Goal: Information Seeking & Learning: Check status

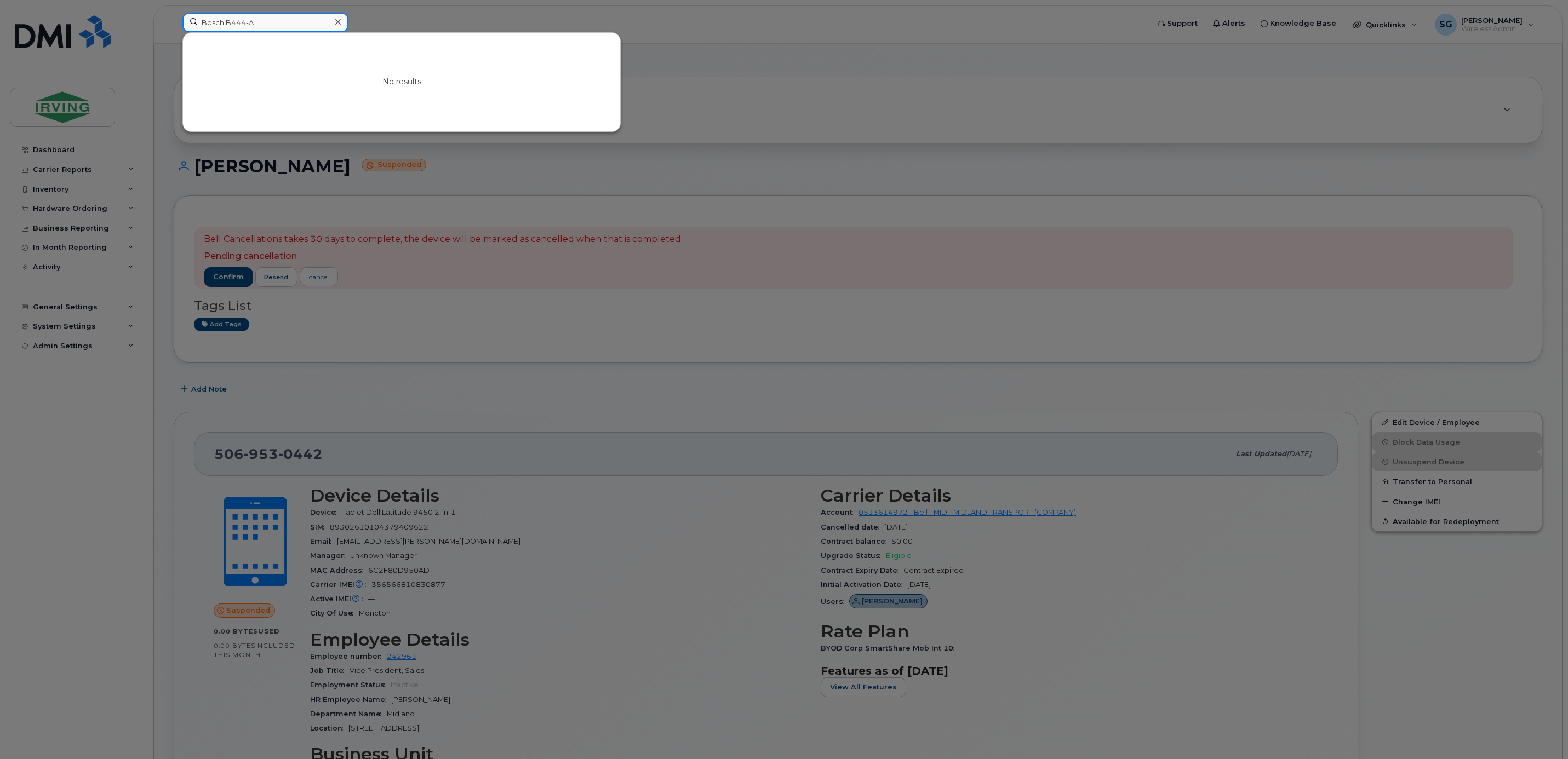
click at [261, 29] on input "Bosch B444-A" at bounding box center [265, 23] width 166 height 20
drag, startPoint x: 261, startPoint y: 29, endPoint x: 187, endPoint y: 29, distance: 74.0
click at [187, 29] on input "Bosch B444-A" at bounding box center [265, 23] width 166 height 20
click at [219, 27] on input "9" at bounding box center [265, 23] width 166 height 20
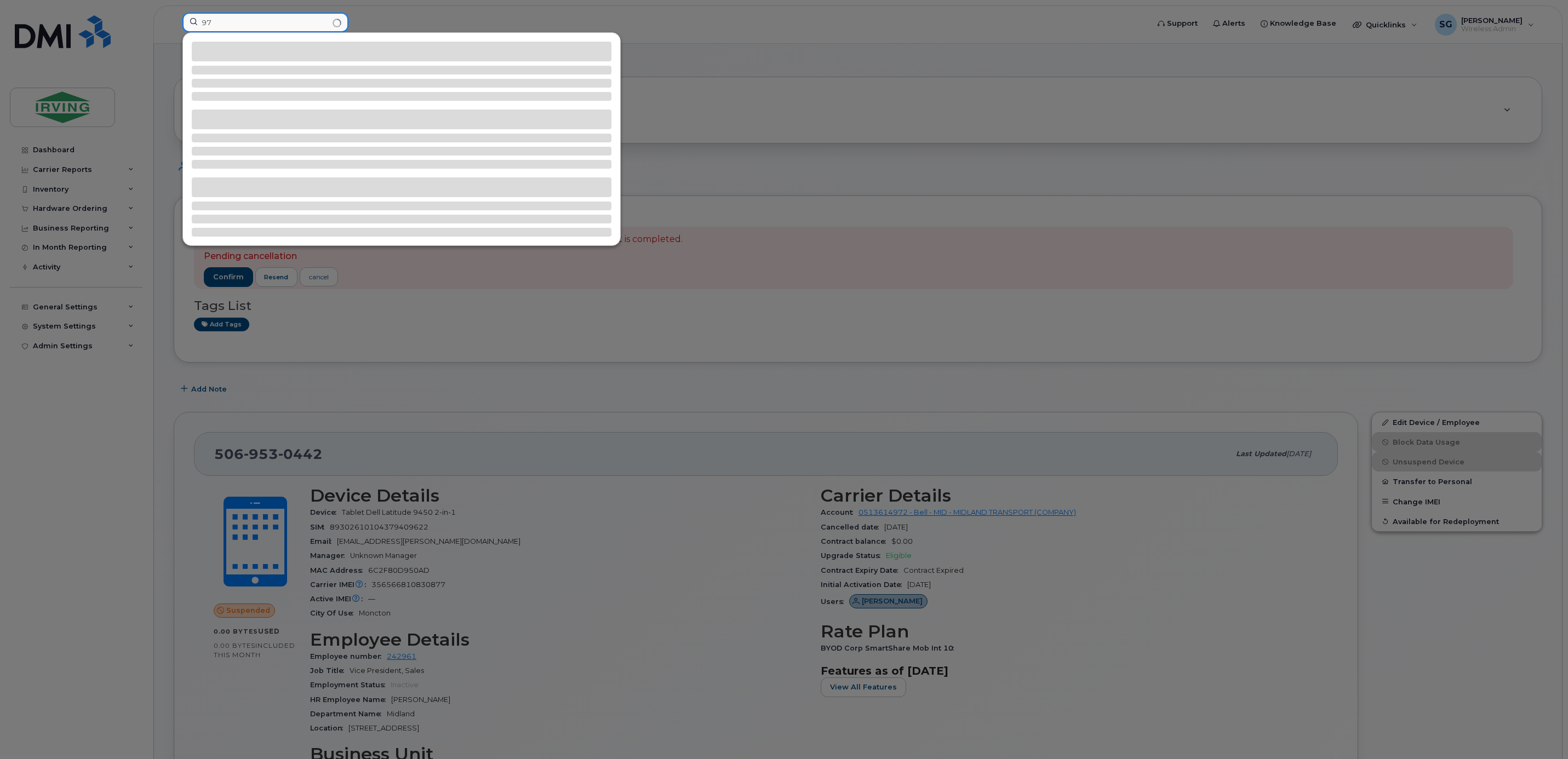
type input "9"
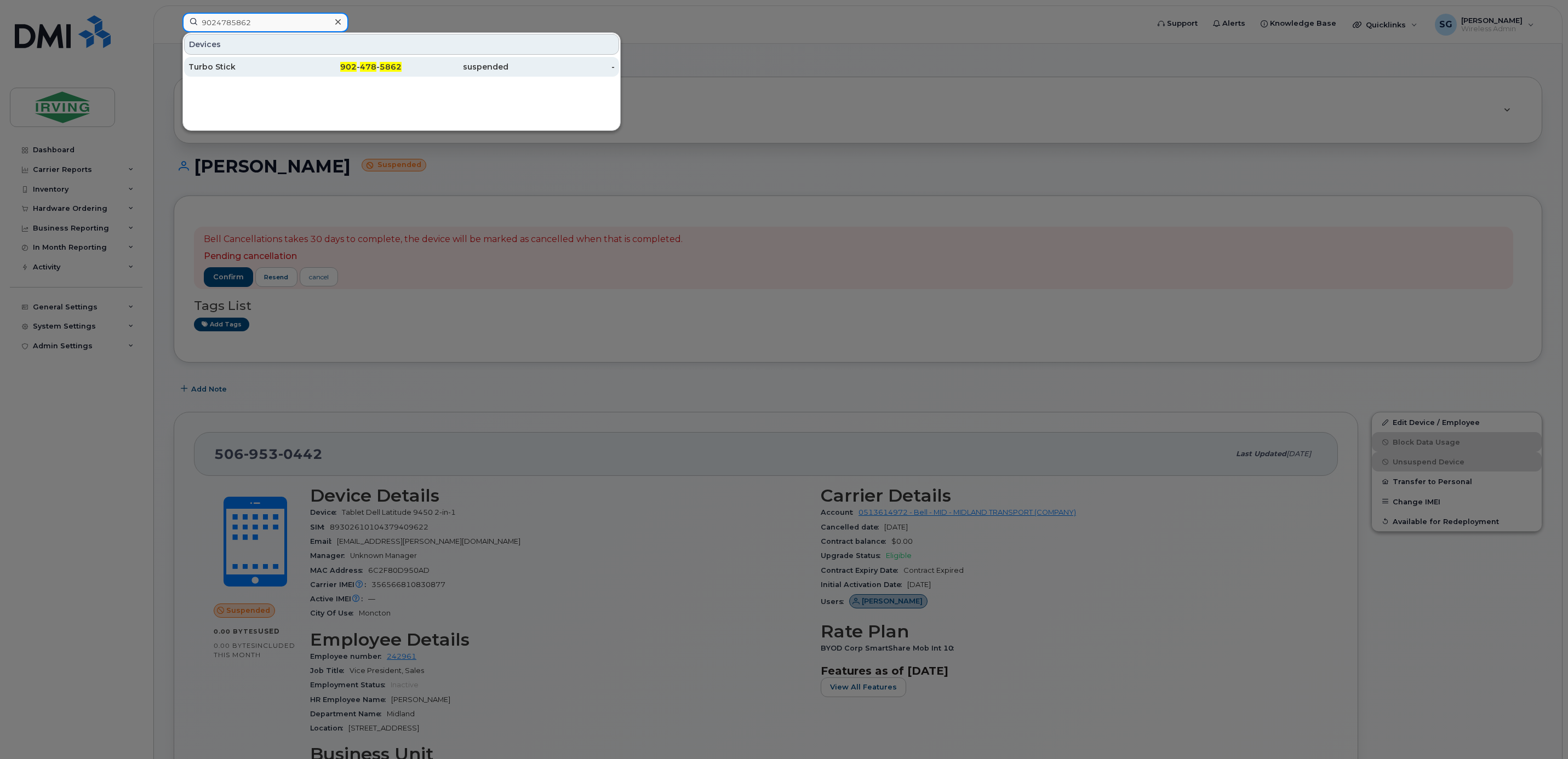
type input "9024785862"
click at [239, 69] on div "Turbo Stick" at bounding box center [242, 66] width 107 height 11
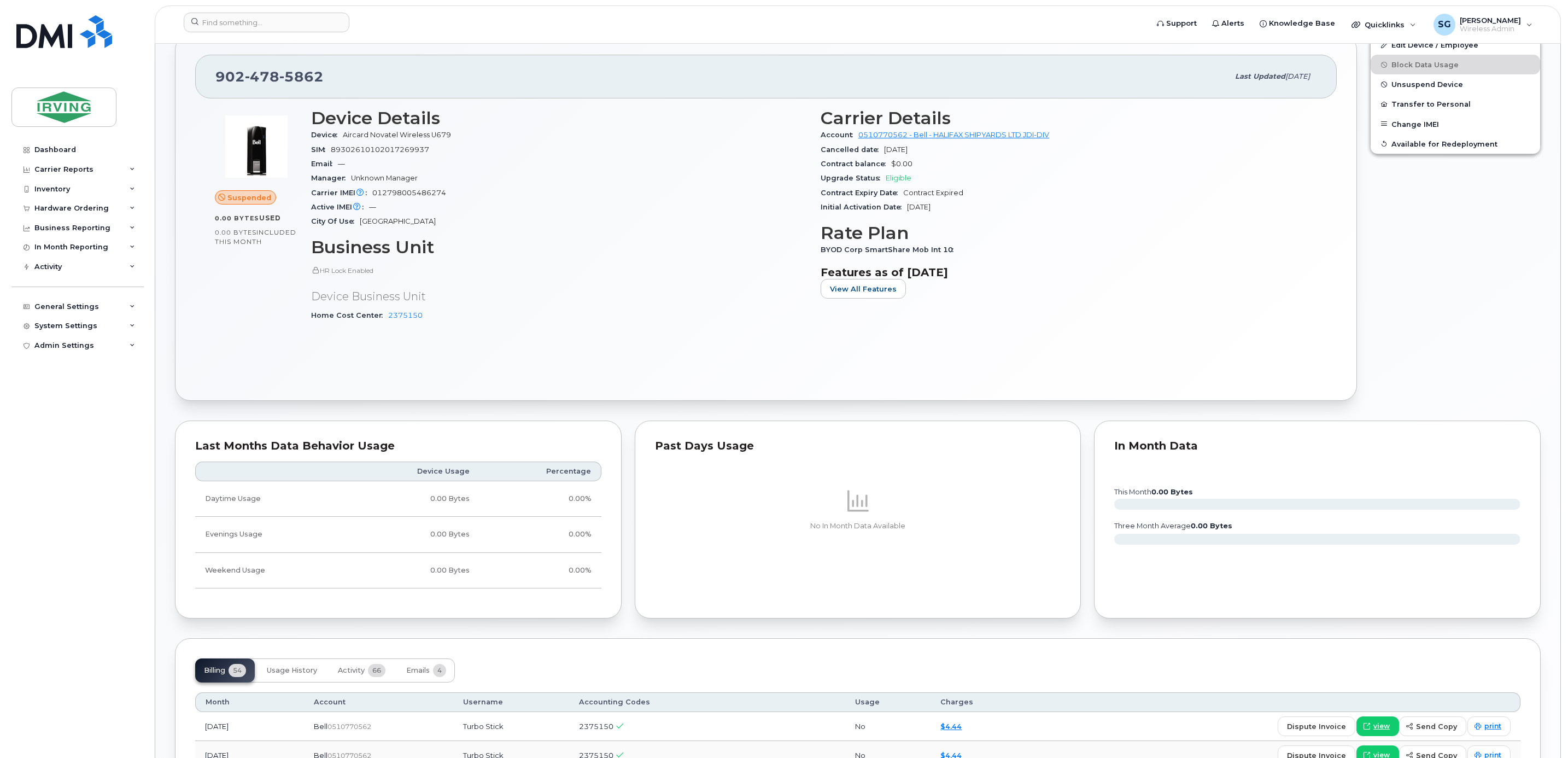
scroll to position [328, 0]
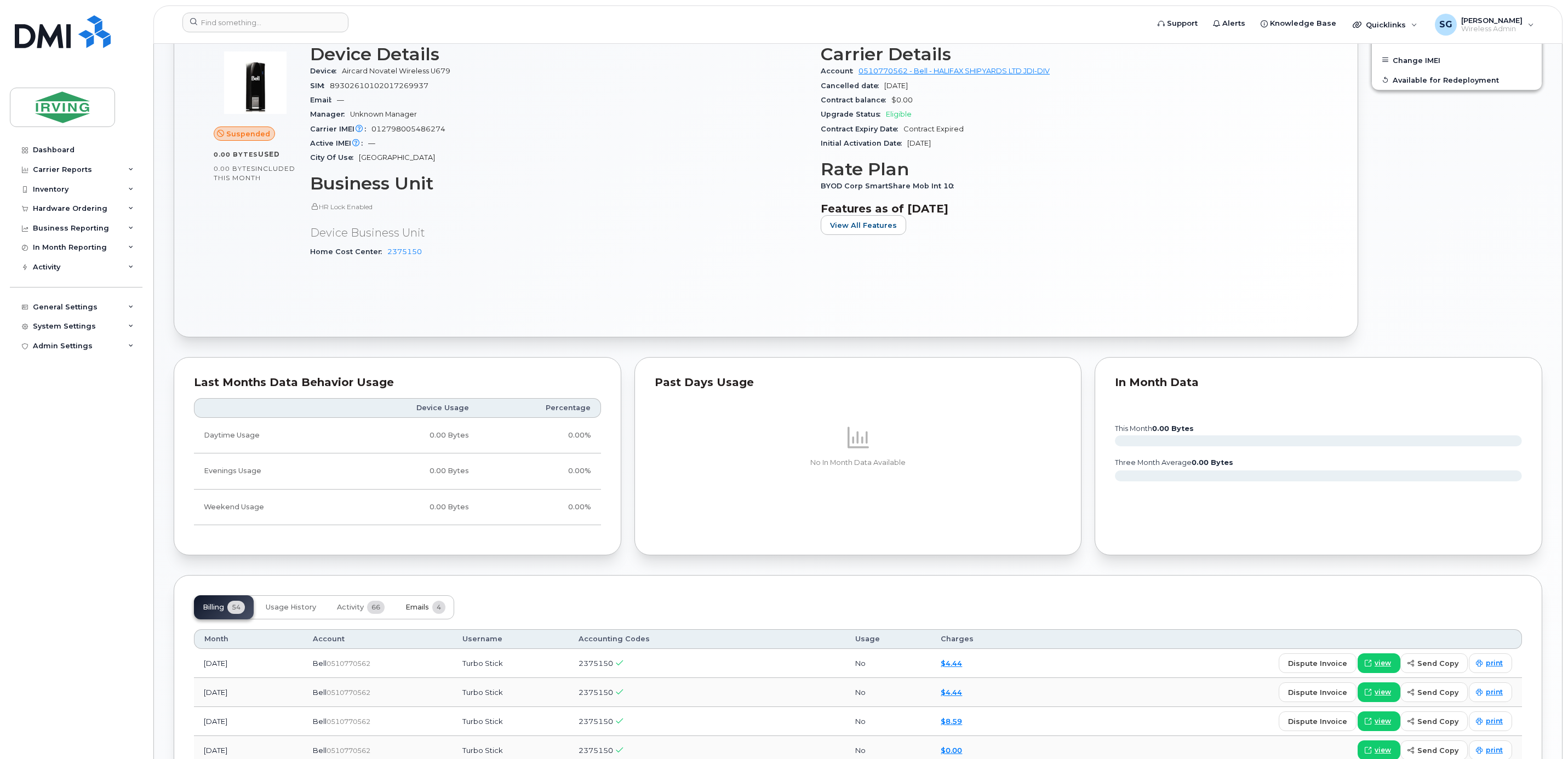
click at [420, 612] on span "Emails" at bounding box center [417, 607] width 24 height 9
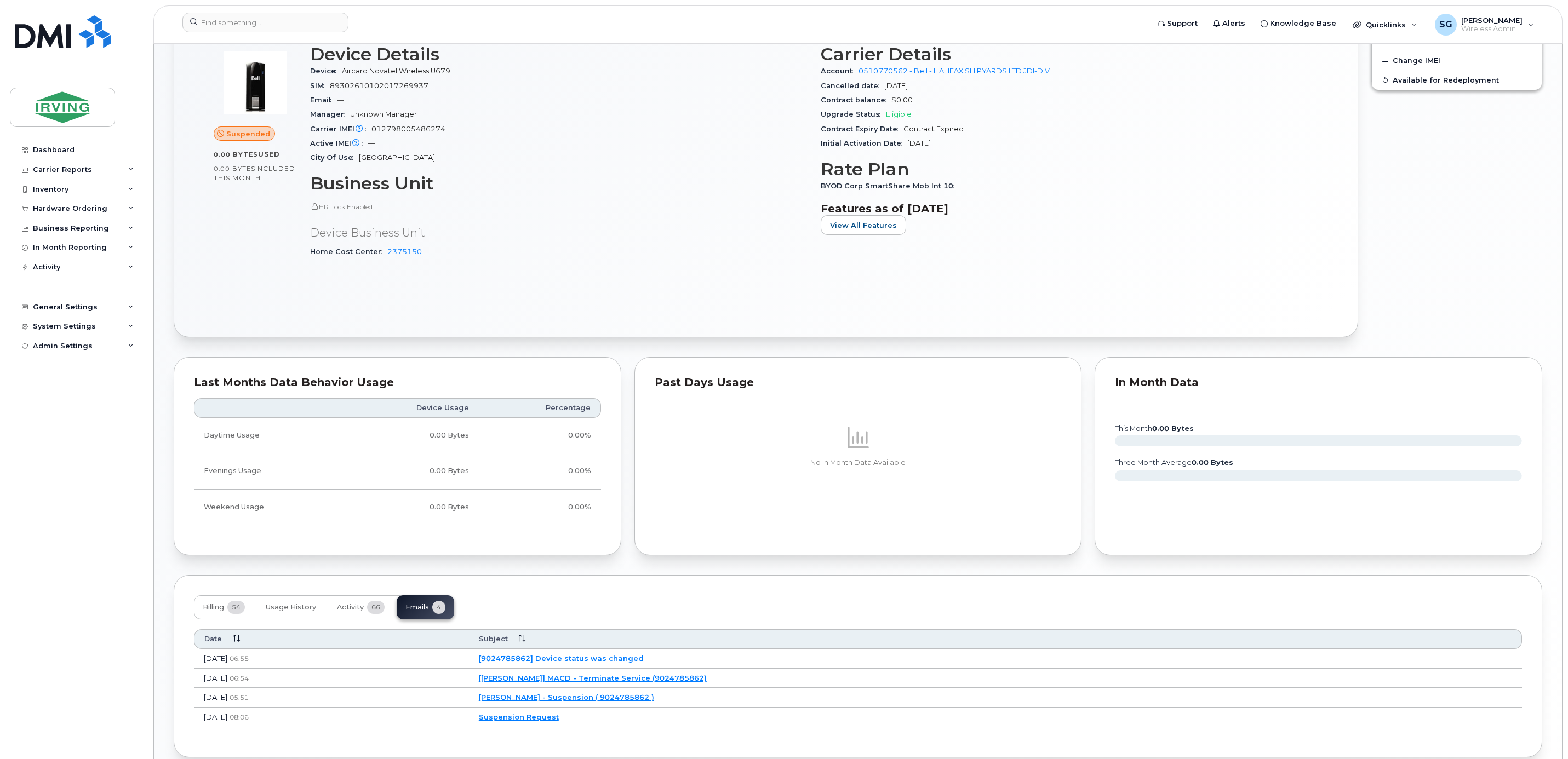
click at [683, 682] on link "[JD Irving] MACD - Terminate Service (9024785862)" at bounding box center [593, 678] width 228 height 9
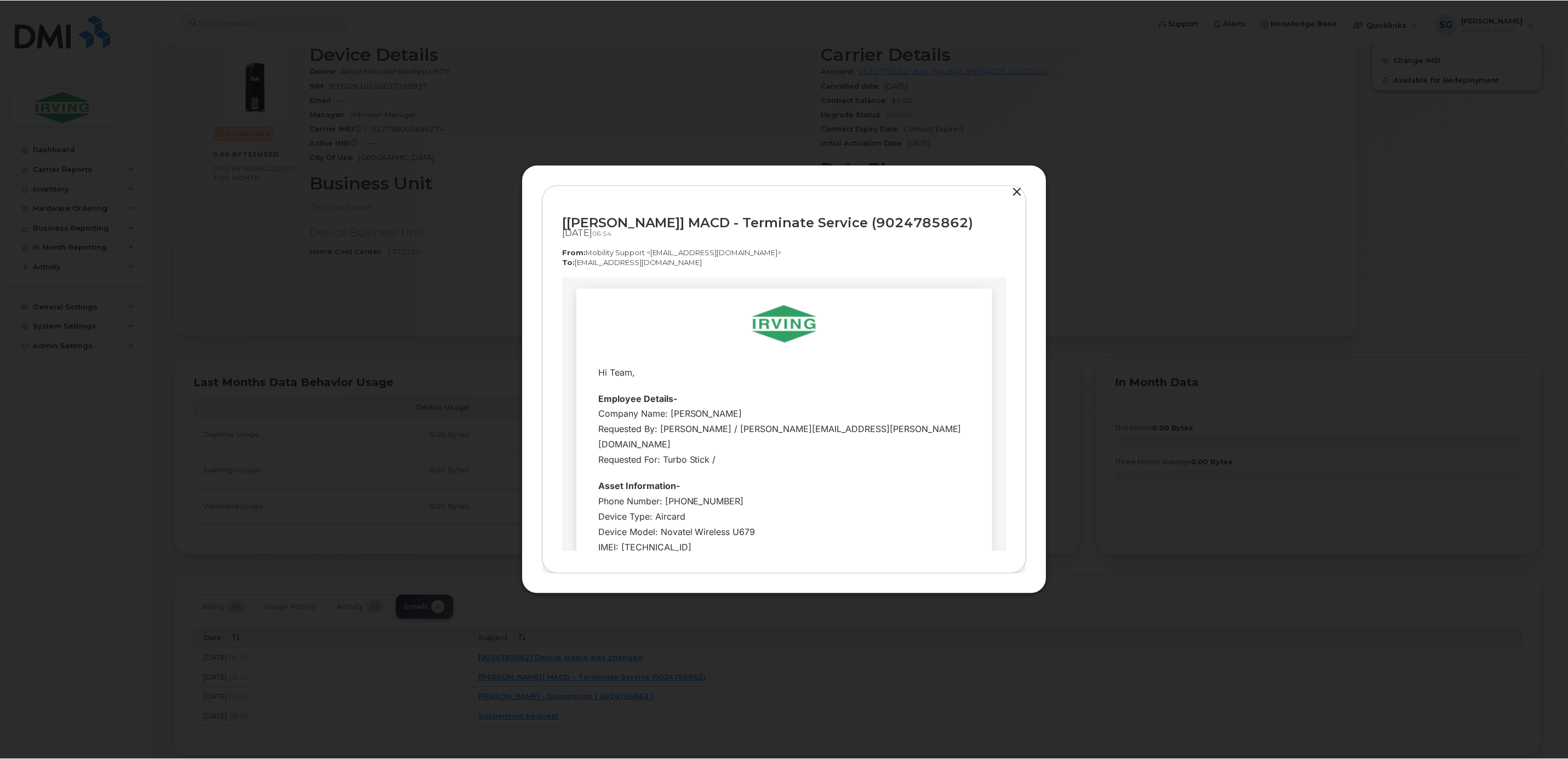
scroll to position [0, 0]
click at [1020, 191] on button "button" at bounding box center [1018, 192] width 17 height 16
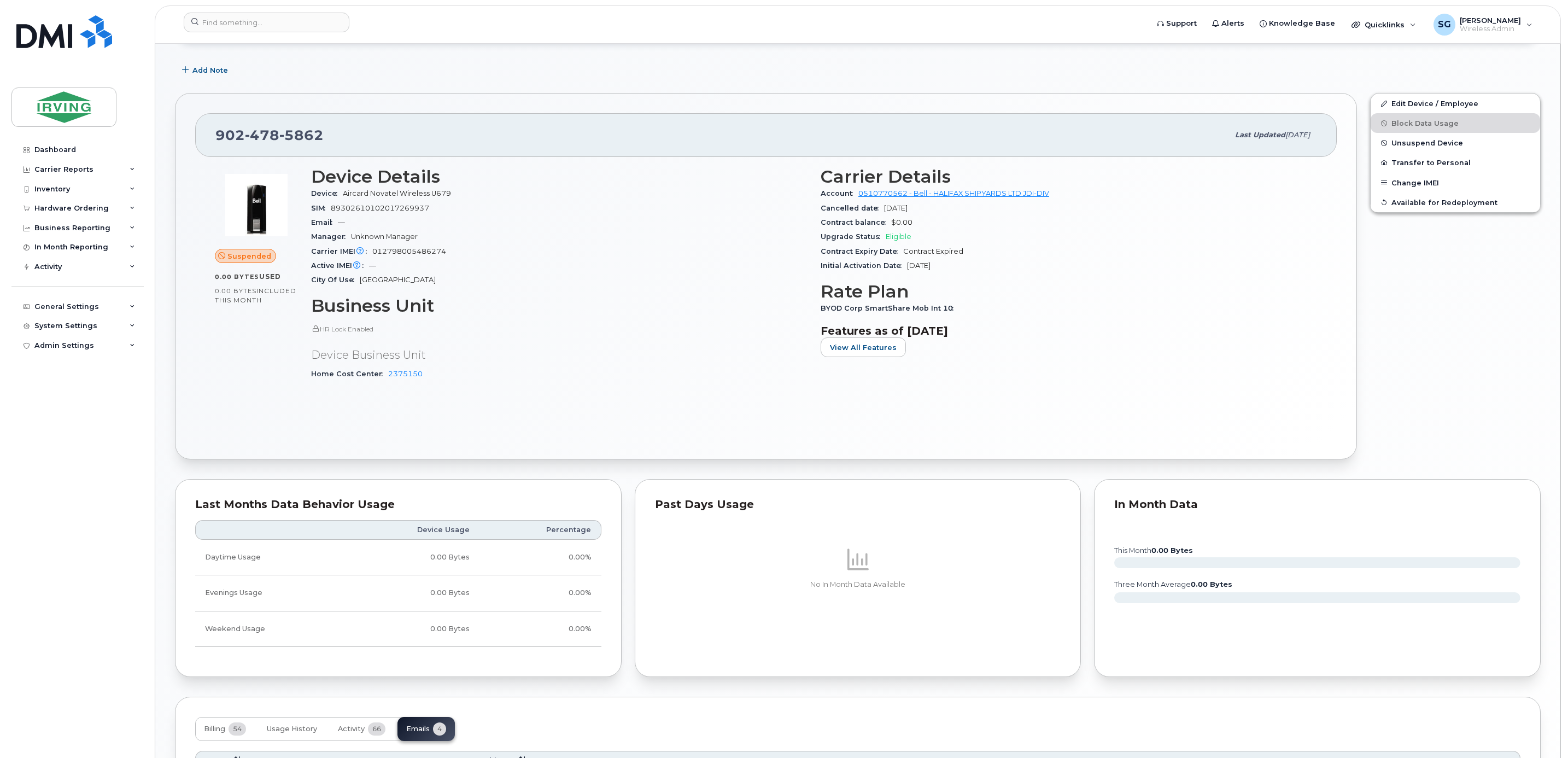
scroll to position [328, 0]
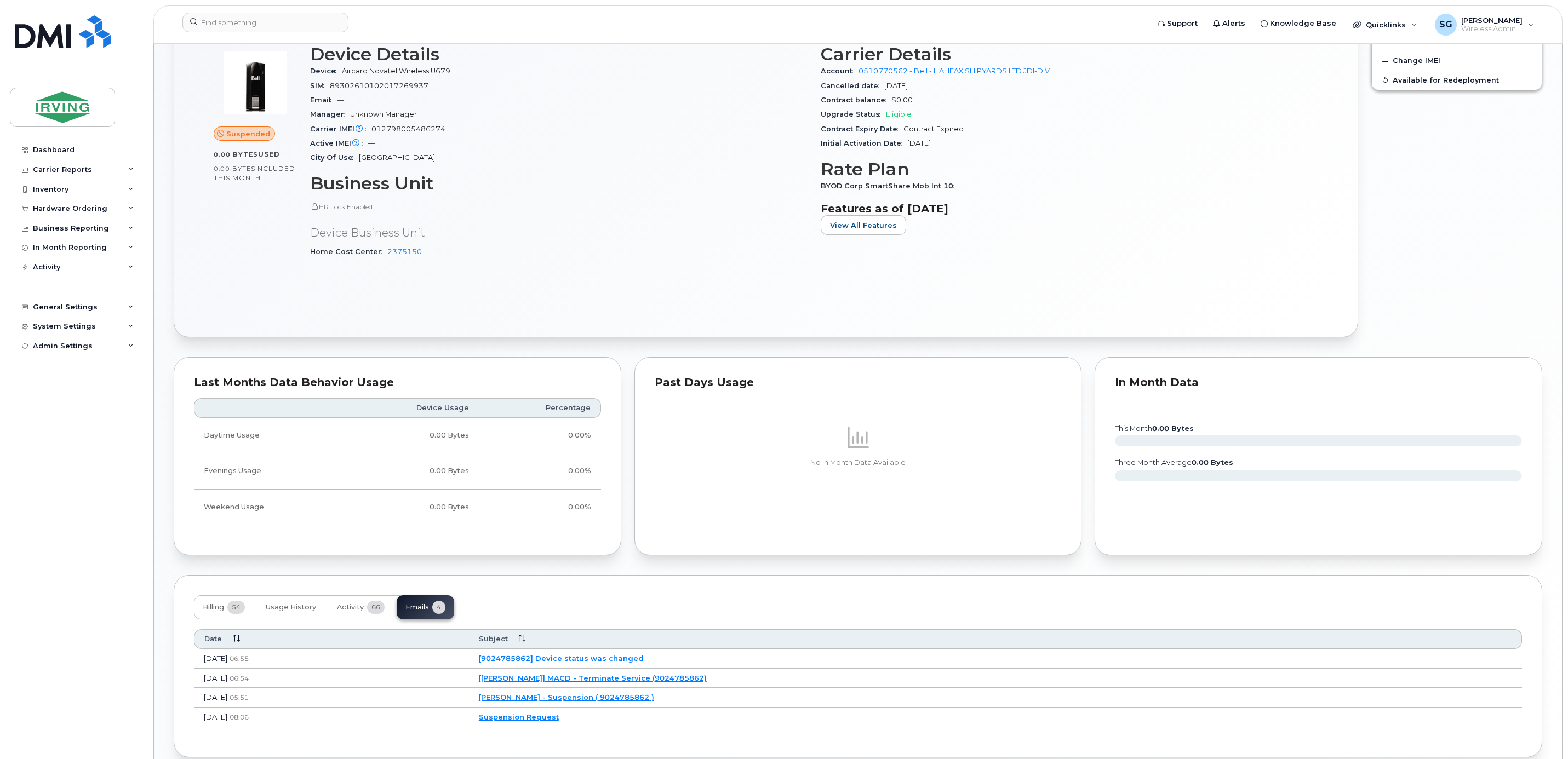
click at [701, 688] on td "[JD Irving] MACD - Terminate Service (9024785862)" at bounding box center [996, 678] width 1053 height 20
click at [628, 682] on link "[JD Irving] MACD - Terminate Service (9024785862)" at bounding box center [593, 678] width 228 height 9
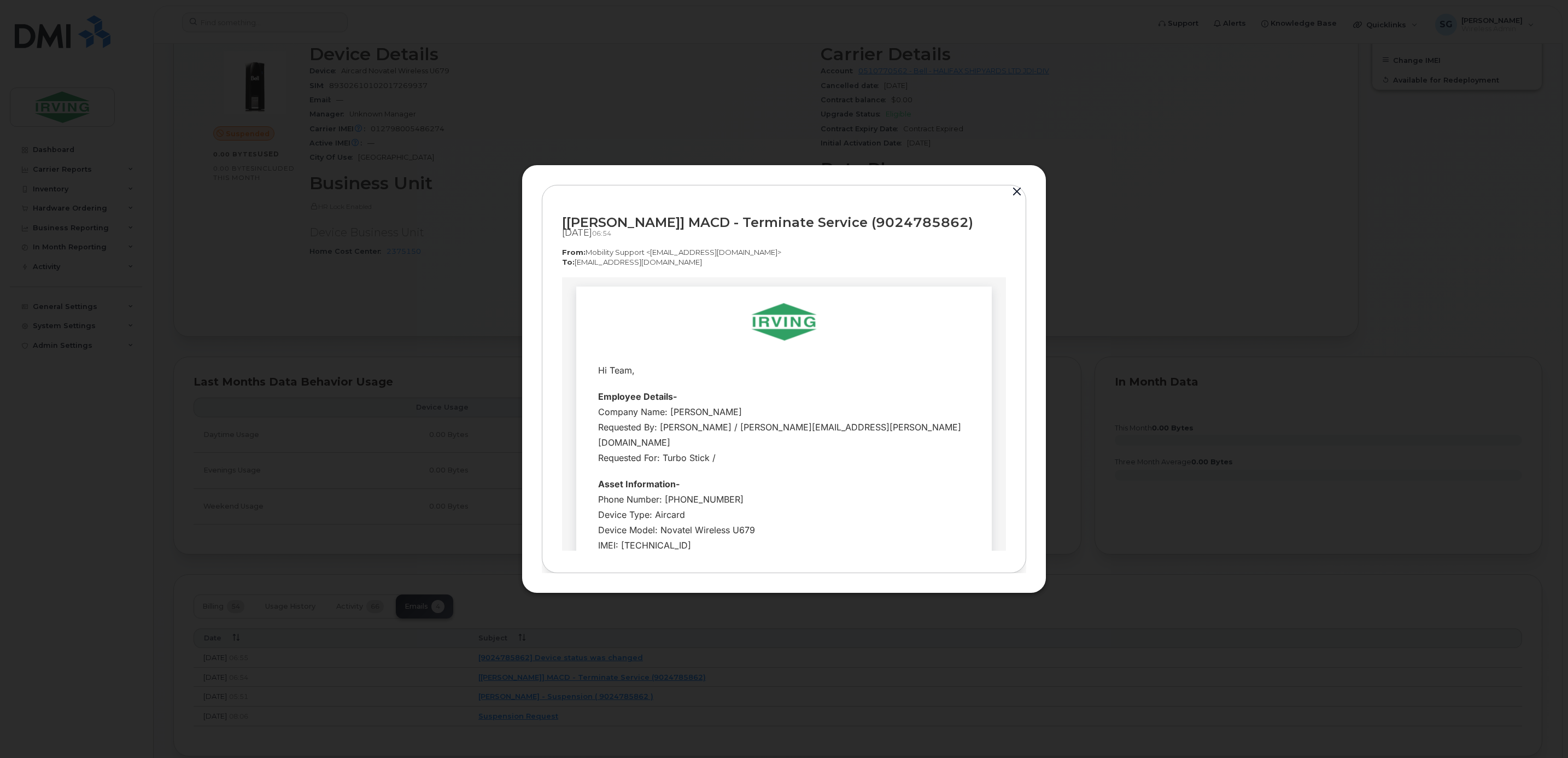
scroll to position [0, 0]
click at [1017, 193] on button "button" at bounding box center [1016, 192] width 17 height 16
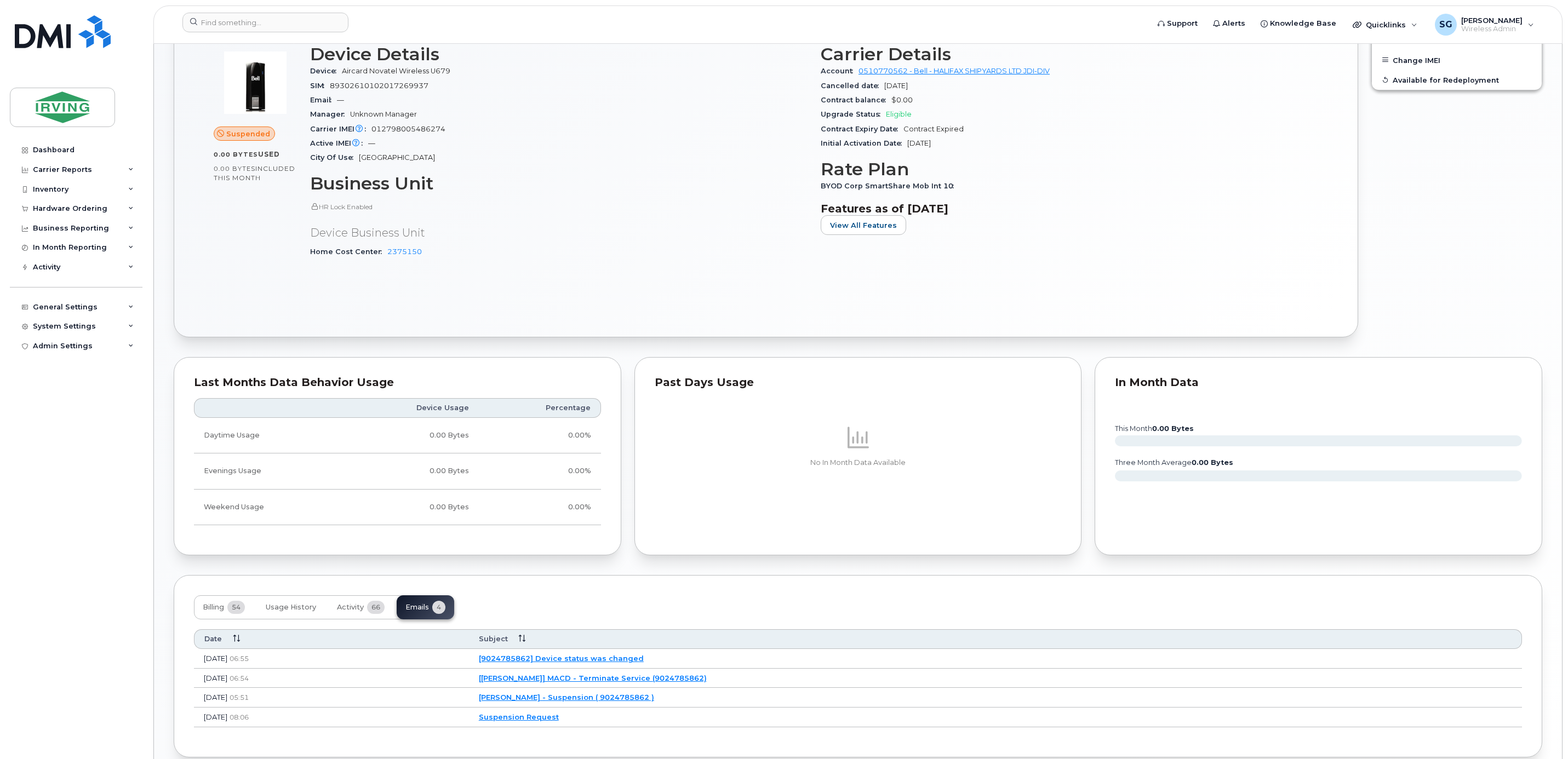
click at [644, 663] on link "[9024785862] Device status was changed" at bounding box center [562, 658] width 165 height 9
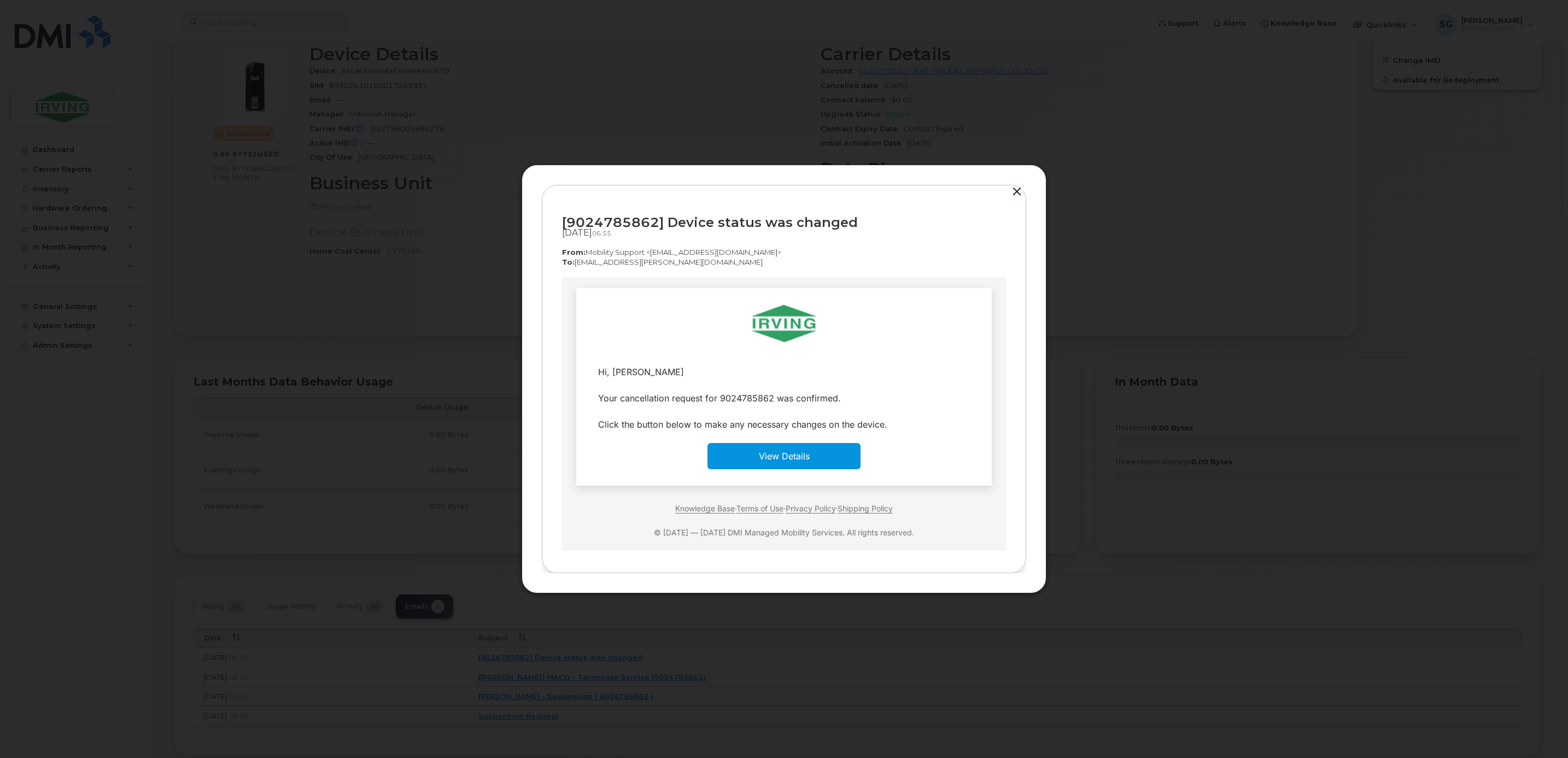
click at [1020, 191] on button "button" at bounding box center [1016, 192] width 17 height 16
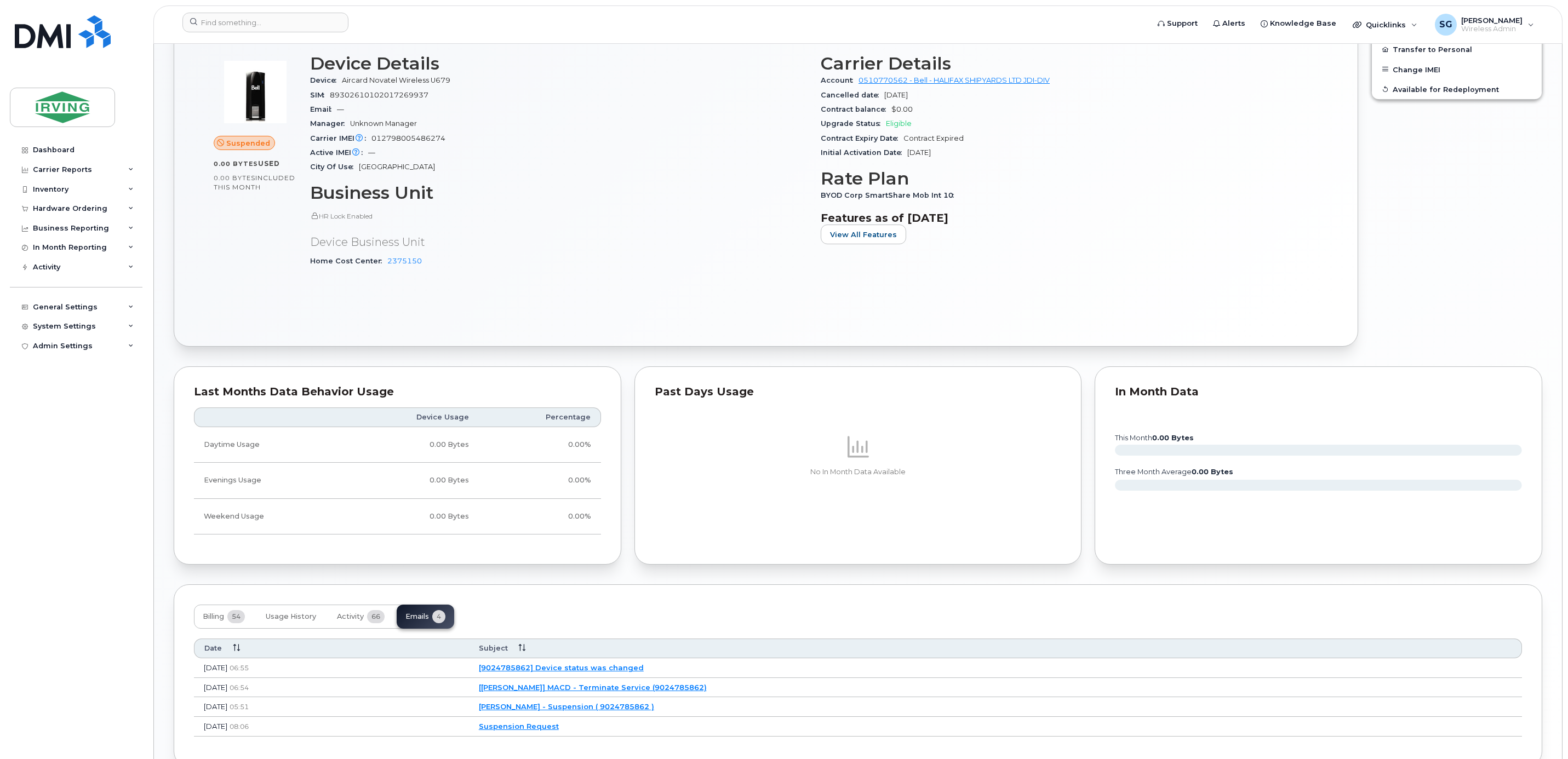
scroll to position [390, 0]
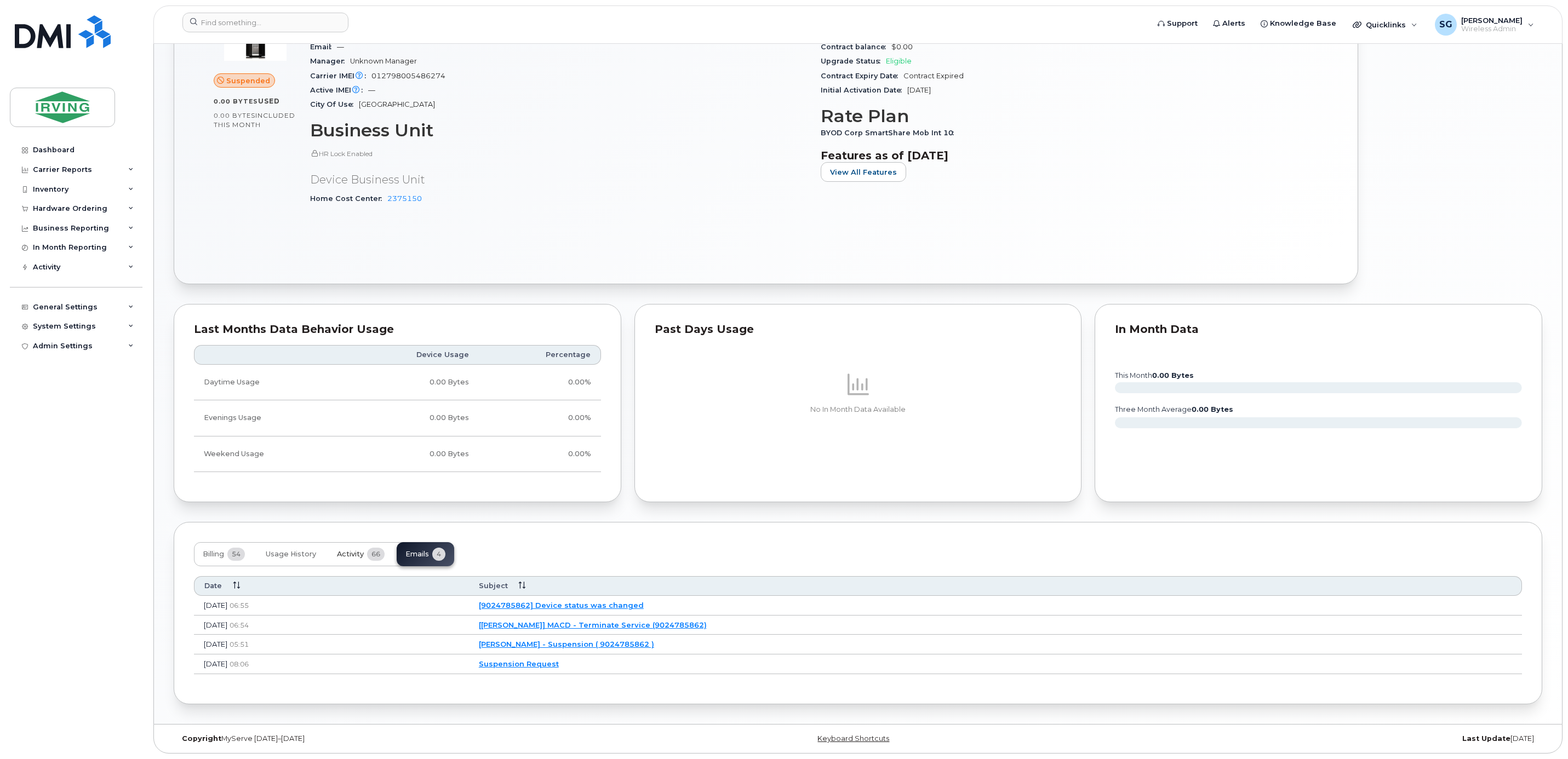
click at [351, 552] on span "Activity" at bounding box center [350, 554] width 27 height 9
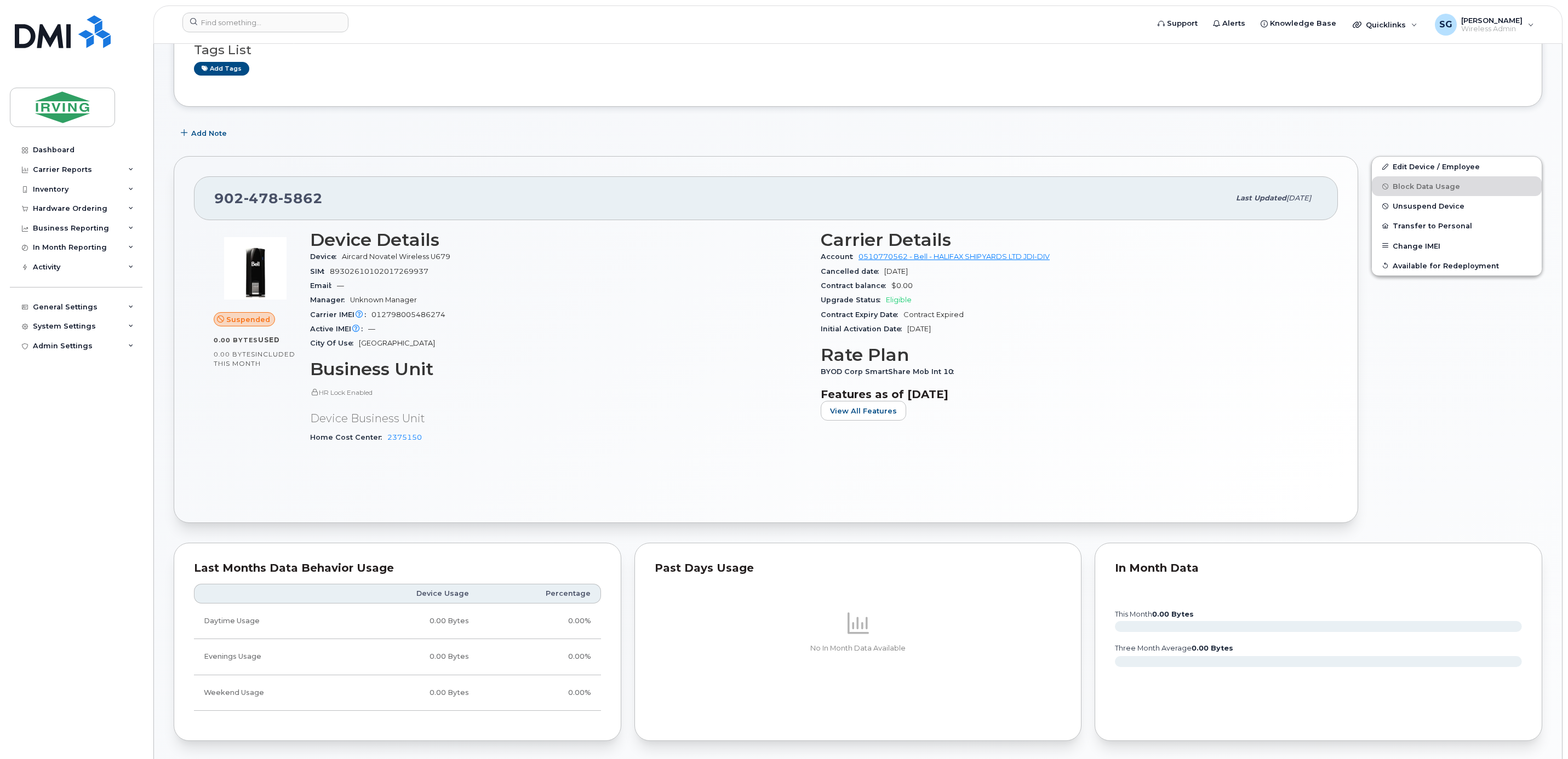
scroll to position [0, 0]
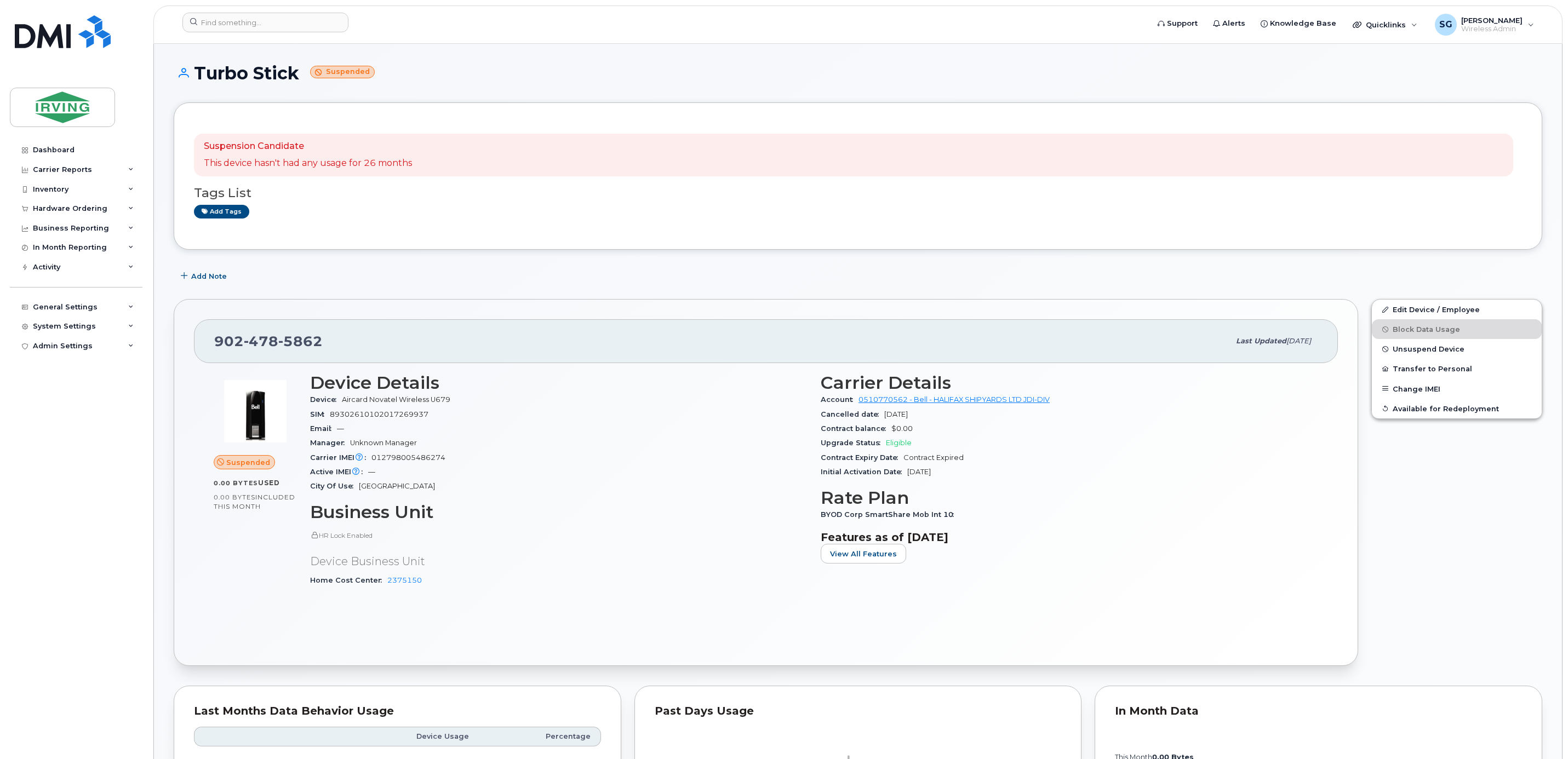
drag, startPoint x: 432, startPoint y: 345, endPoint x: 398, endPoint y: 349, distance: 34.2
click at [432, 345] on div "902 478 5862" at bounding box center [722, 341] width 1015 height 23
drag, startPoint x: 368, startPoint y: 351, endPoint x: 212, endPoint y: 355, distance: 156.1
click at [212, 355] on div "902 478 5862 Last updated Sep 05, 2025" at bounding box center [765, 341] width 1144 height 44
copy span "902 478 5862"
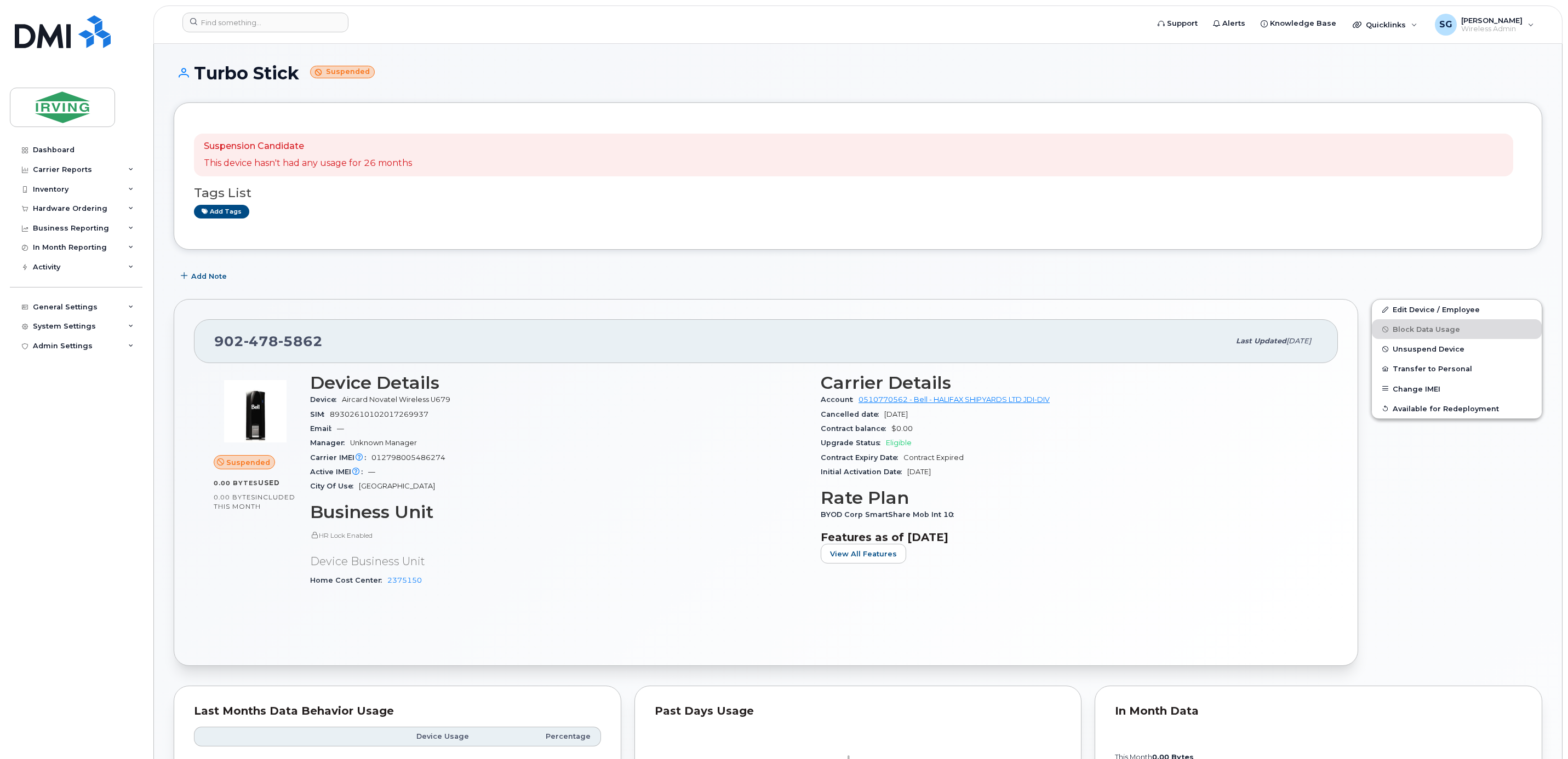
click at [1446, 646] on div "Edit Device / Employee Block Data Usage Unsuspend Device Transfer to Personal C…" at bounding box center [1456, 482] width 184 height 380
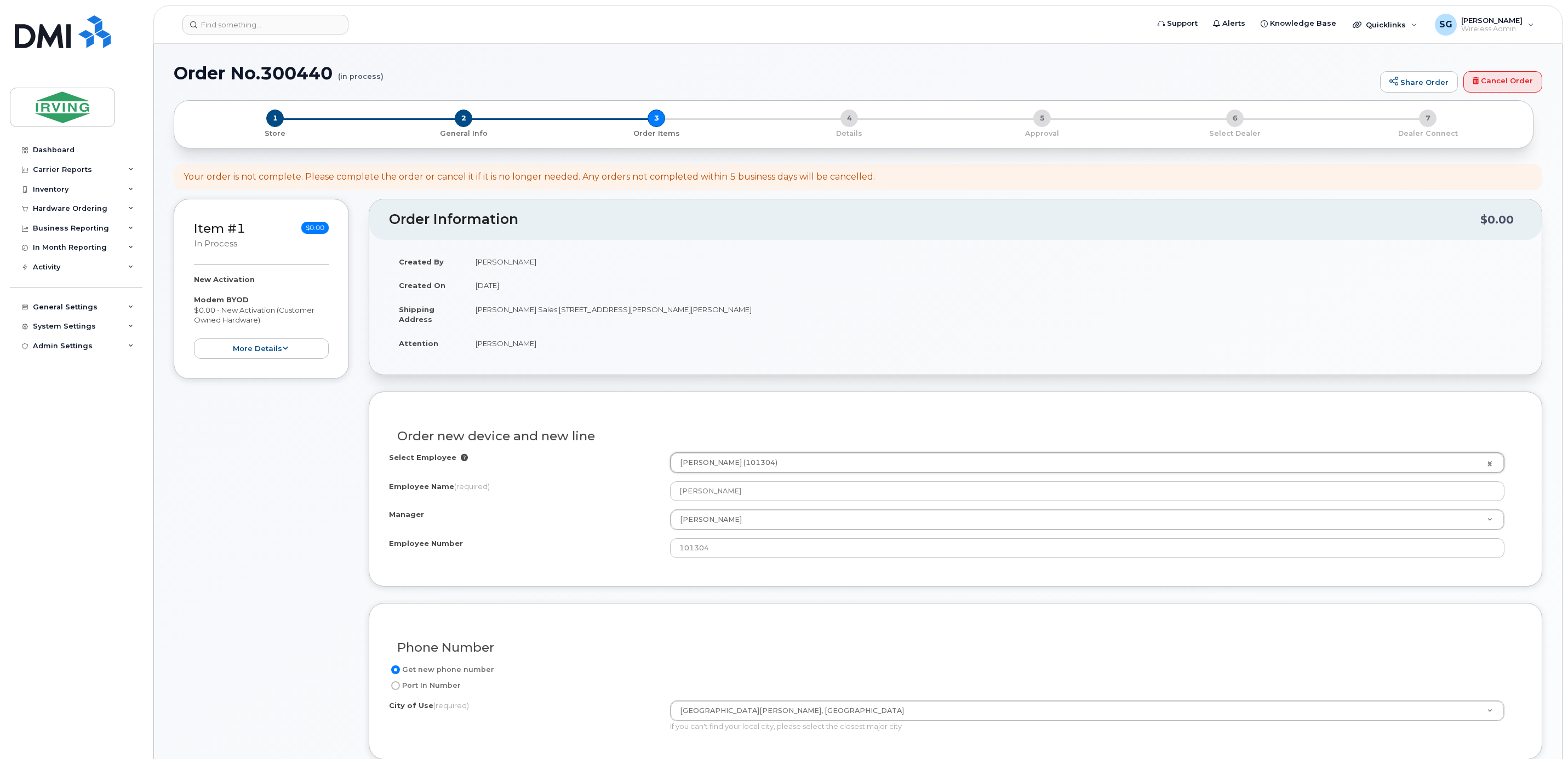
select select "1508024"
click at [65, 190] on div "Inventory" at bounding box center [50, 190] width 35 height 9
click at [67, 312] on div "Hardware Ordering" at bounding box center [70, 313] width 75 height 9
drag, startPoint x: 61, startPoint y: 334, endPoint x: 250, endPoint y: 249, distance: 207.2
click at [61, 333] on div "Overview" at bounding box center [55, 334] width 35 height 10
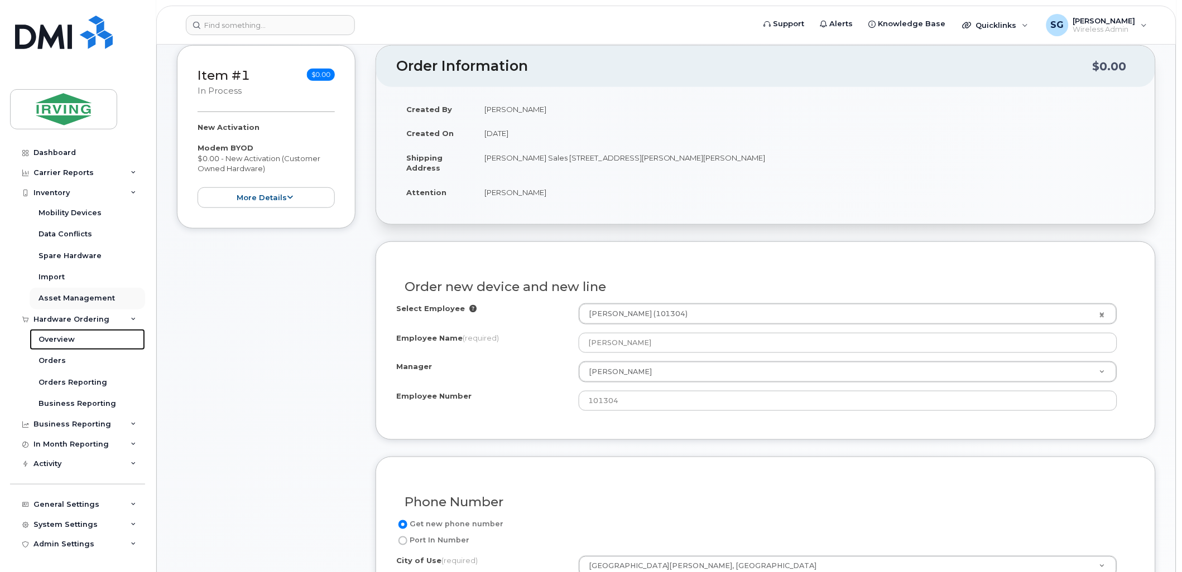
scroll to position [248, 0]
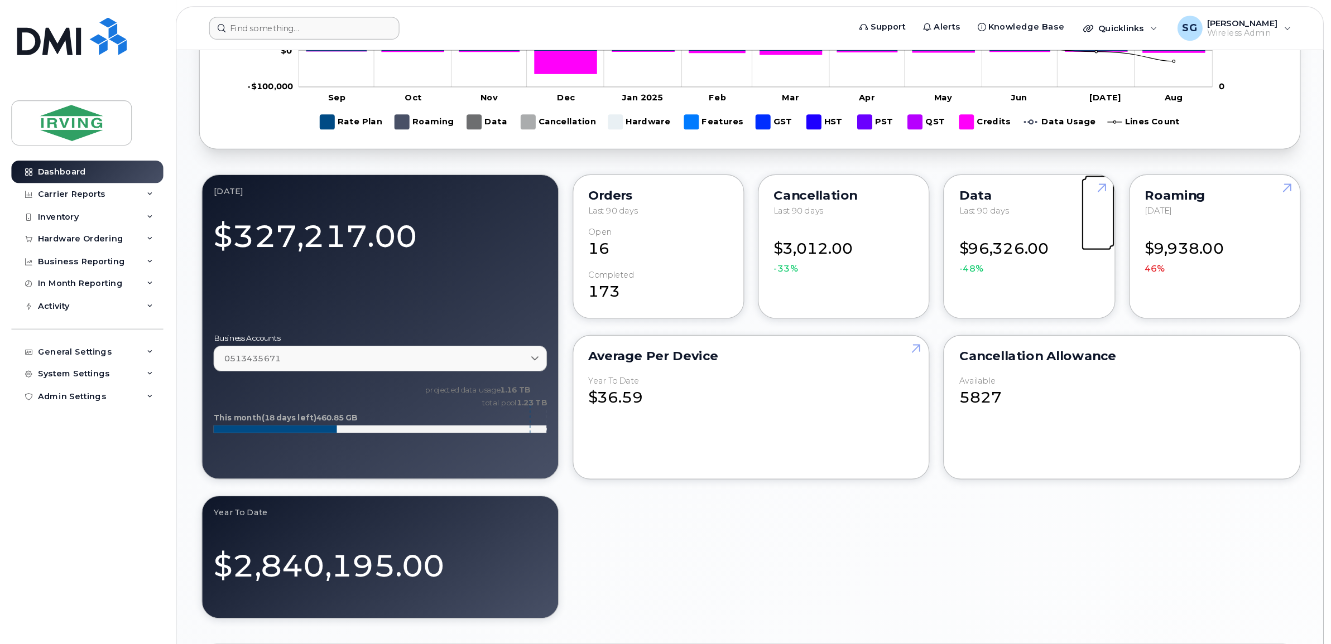
scroll to position [744, 0]
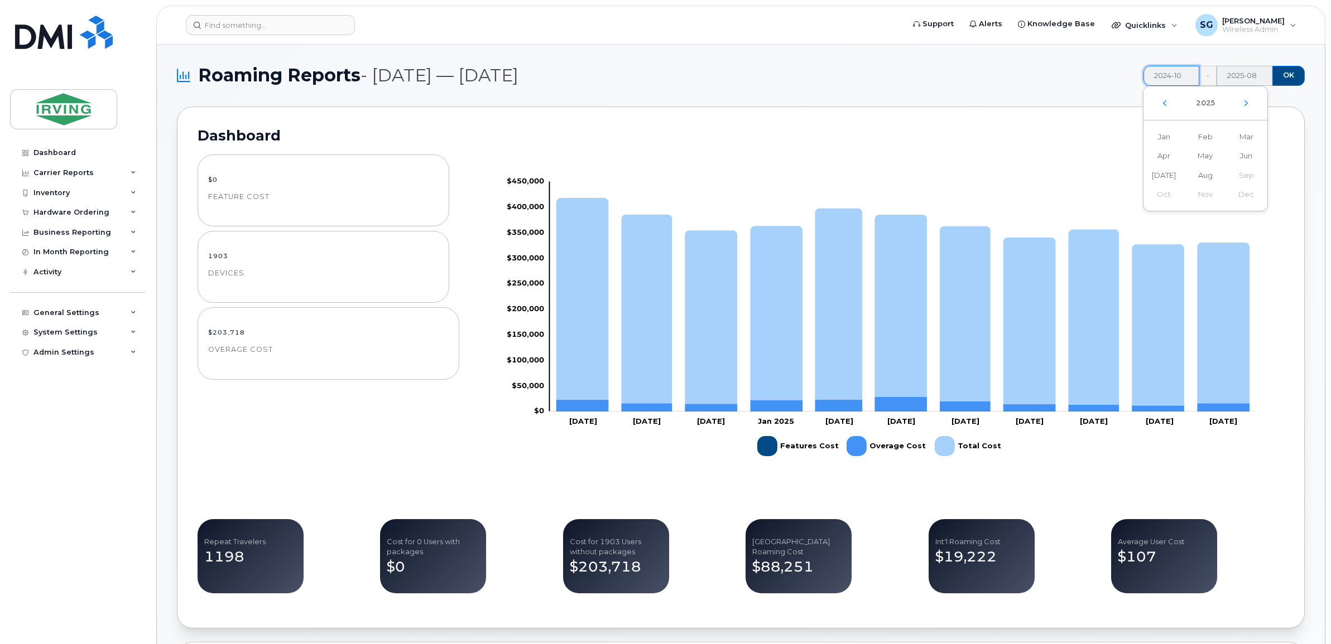
click at [1177, 74] on input "2024-10" at bounding box center [1171, 76] width 56 height 20
click at [1181, 174] on span "Aug" at bounding box center [1204, 176] width 41 height 20
type input "2025-08"
click at [1181, 78] on input "2025-08" at bounding box center [1244, 76] width 56 height 20
click at [1181, 169] on span "Aug" at bounding box center [1208, 176] width 41 height 20
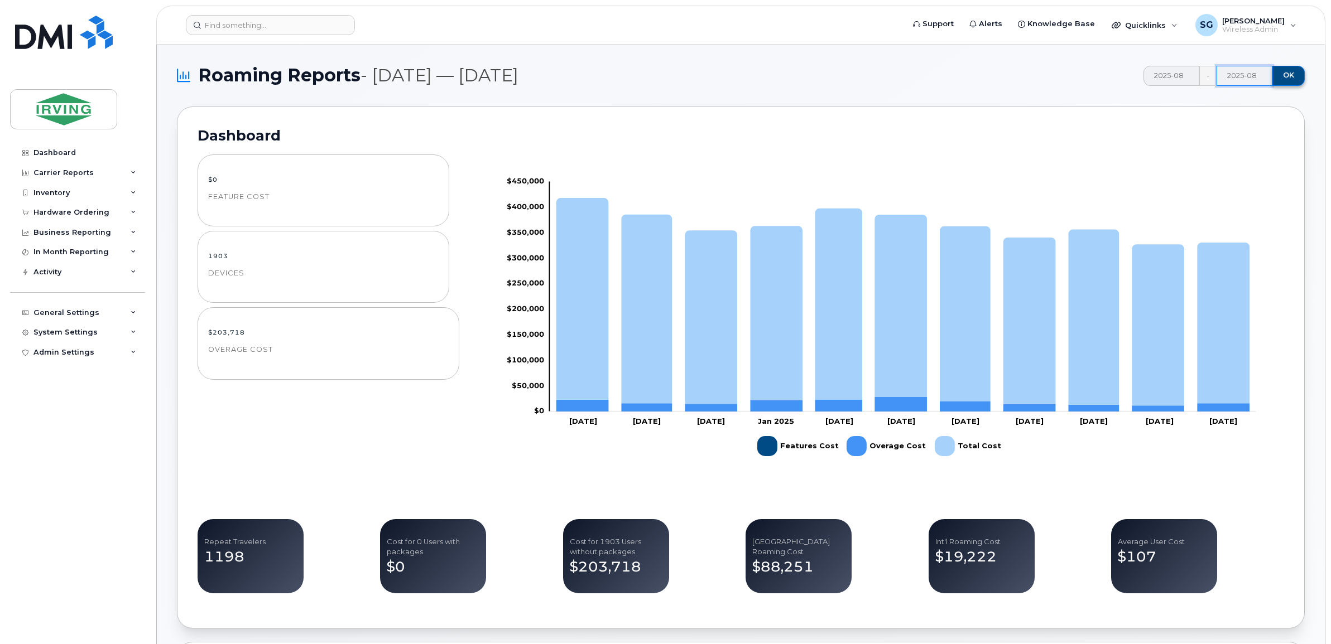
click at [1181, 74] on span "OK" at bounding box center [1288, 75] width 11 height 10
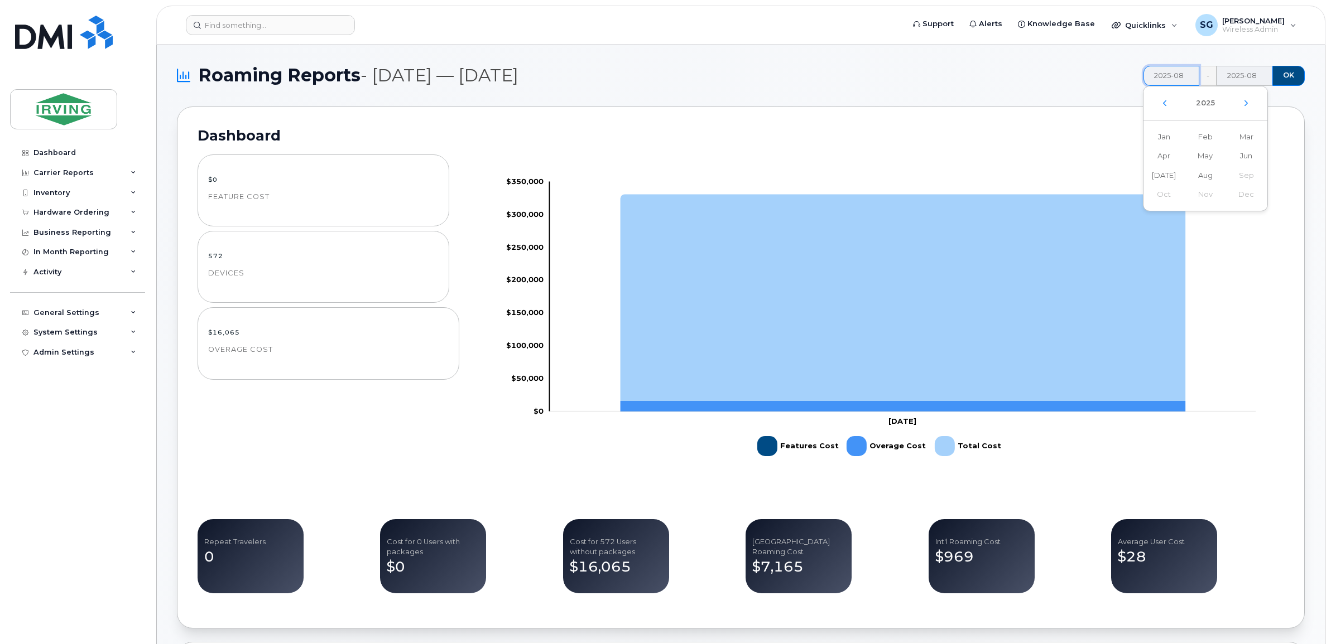
click at [1178, 76] on input "2025-08" at bounding box center [1171, 76] width 56 height 20
click at [1166, 176] on span "Jul" at bounding box center [1163, 176] width 41 height 20
type input "2025-07"
click at [1181, 74] on span "OK" at bounding box center [1288, 75] width 11 height 10
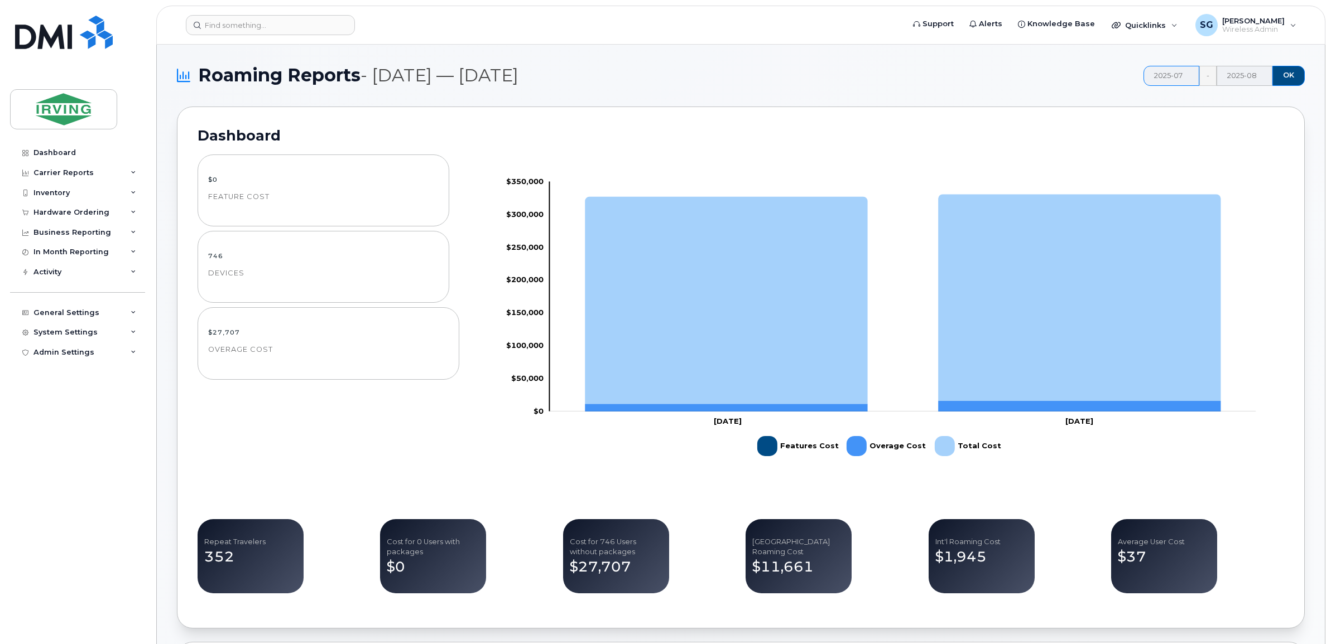
click at [1169, 76] on input "2025-07" at bounding box center [1171, 76] width 56 height 20
click at [1181, 176] on span "Aug" at bounding box center [1204, 176] width 41 height 20
type input "2025-08"
click at [1181, 74] on span "OK" at bounding box center [1288, 75] width 11 height 10
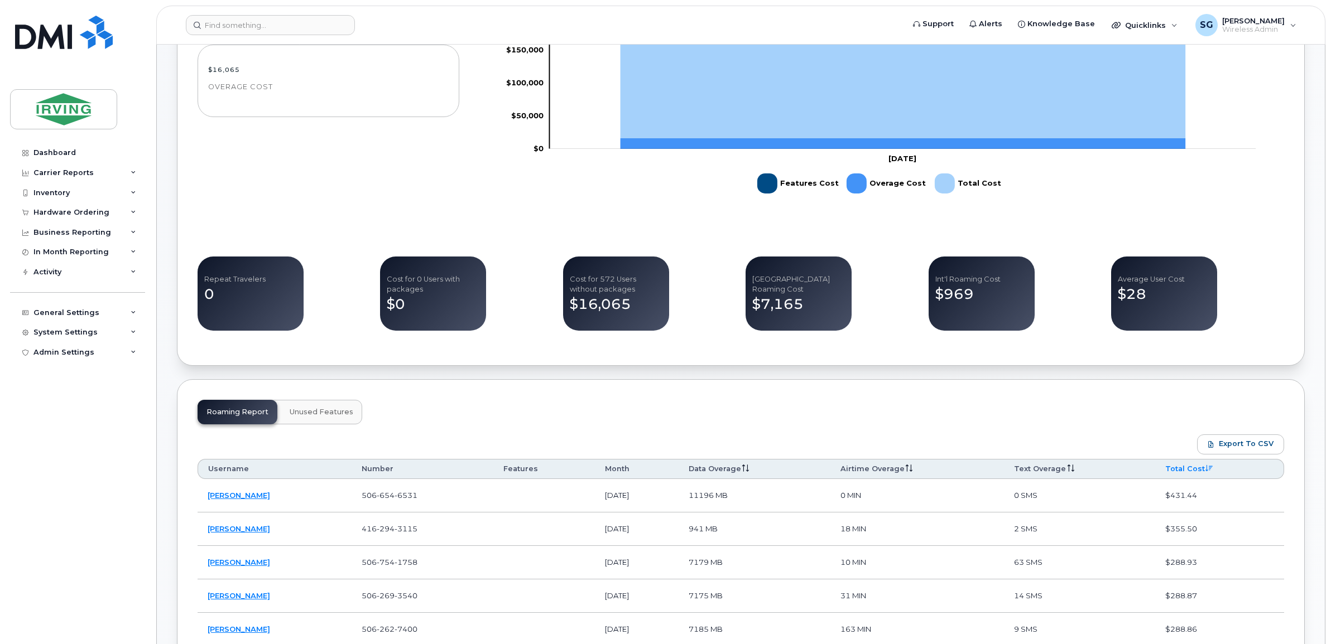
scroll to position [349, 0]
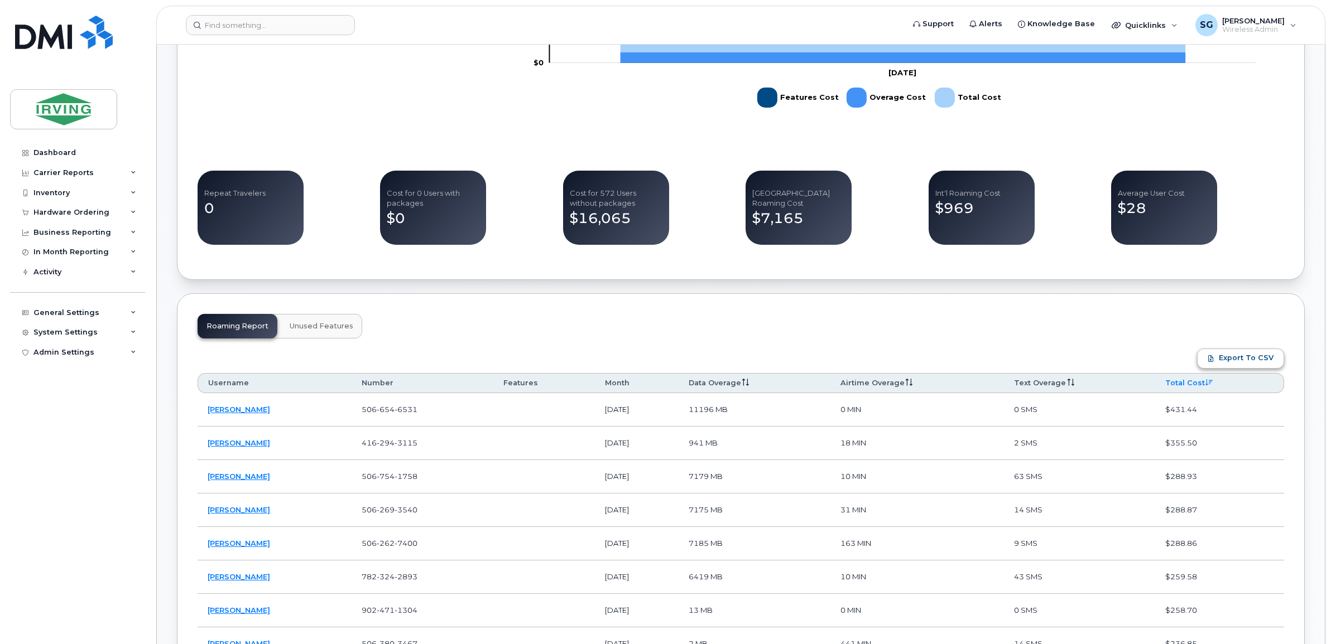
click at [1181, 361] on span "Export to CSV" at bounding box center [1245, 358] width 55 height 10
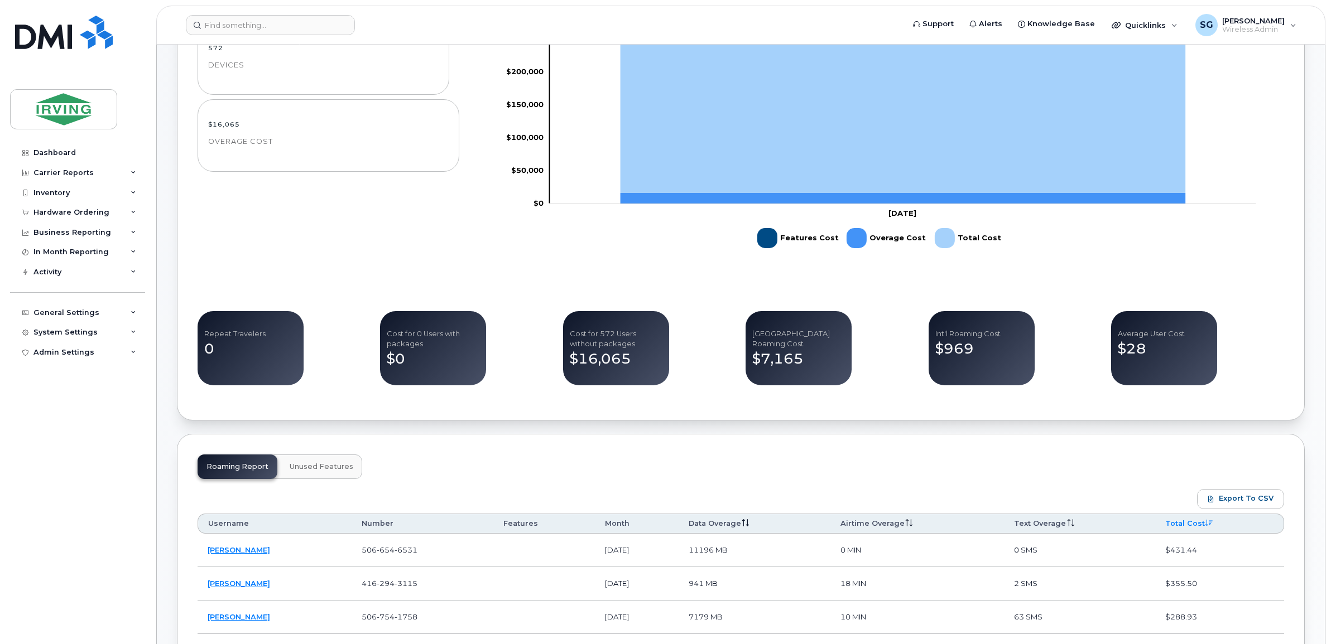
scroll to position [0, 0]
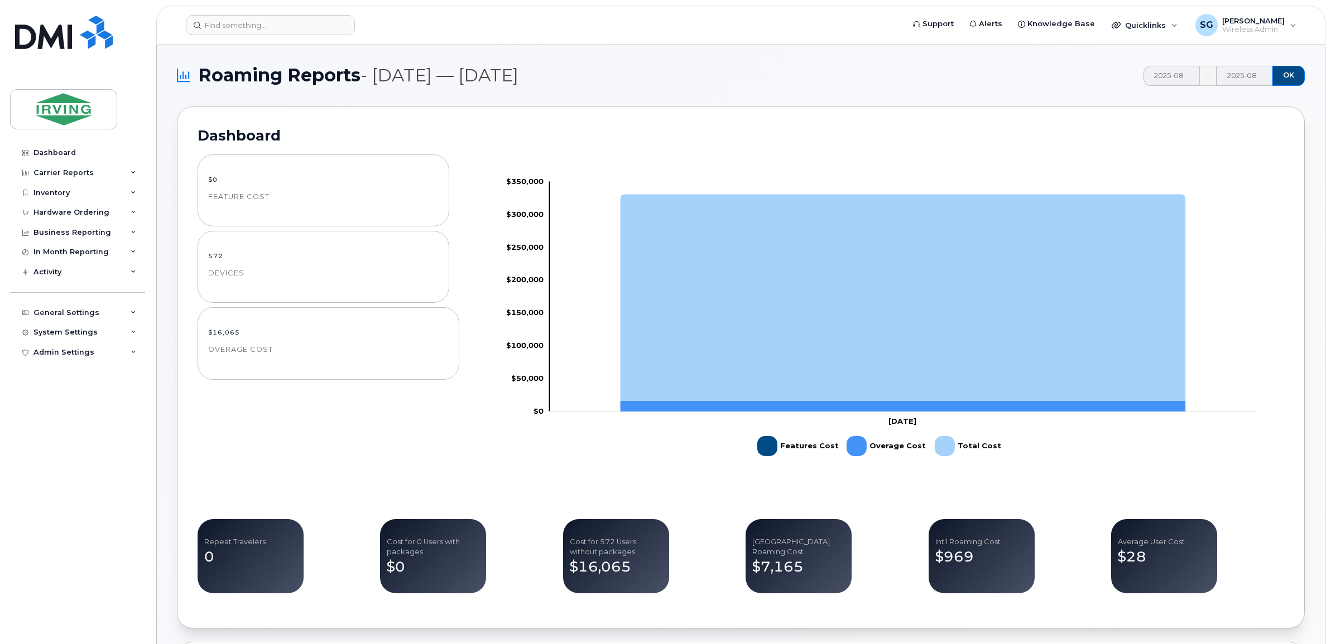
drag, startPoint x: 1306, startPoint y: 421, endPoint x: 1288, endPoint y: 426, distance: 18.9
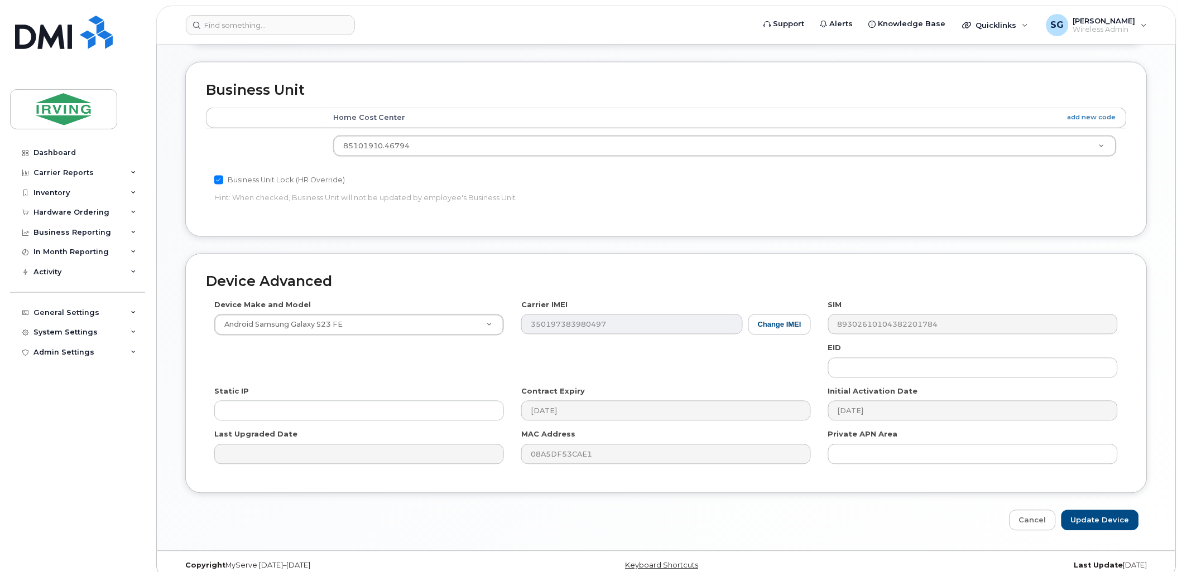
scroll to position [476, 0]
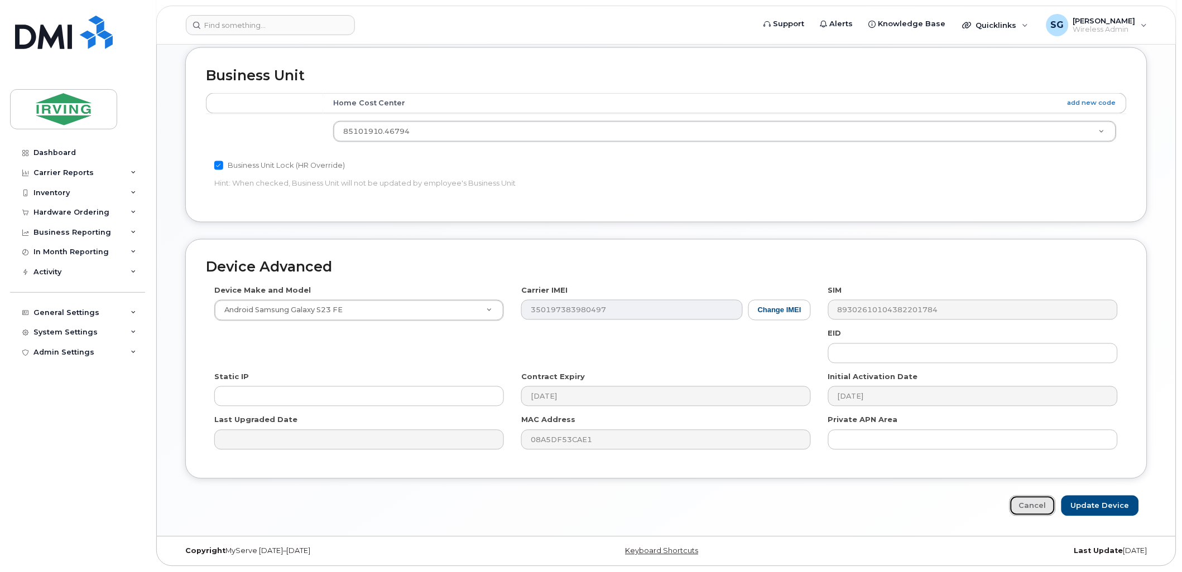
click at [1030, 513] on link "Cancel" at bounding box center [1032, 506] width 46 height 21
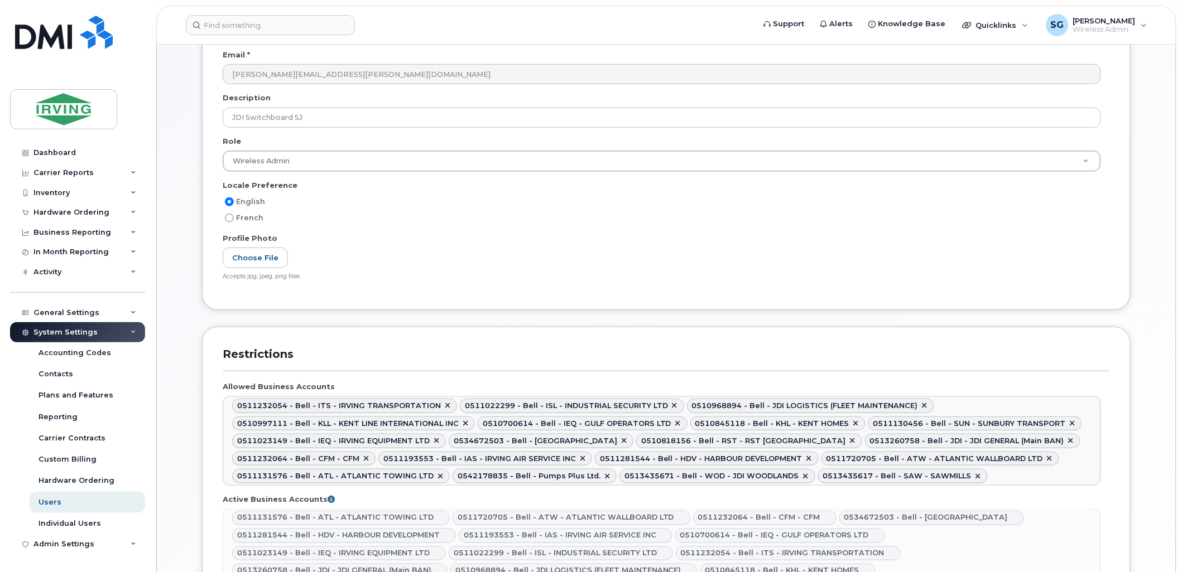
scroll to position [7, 0]
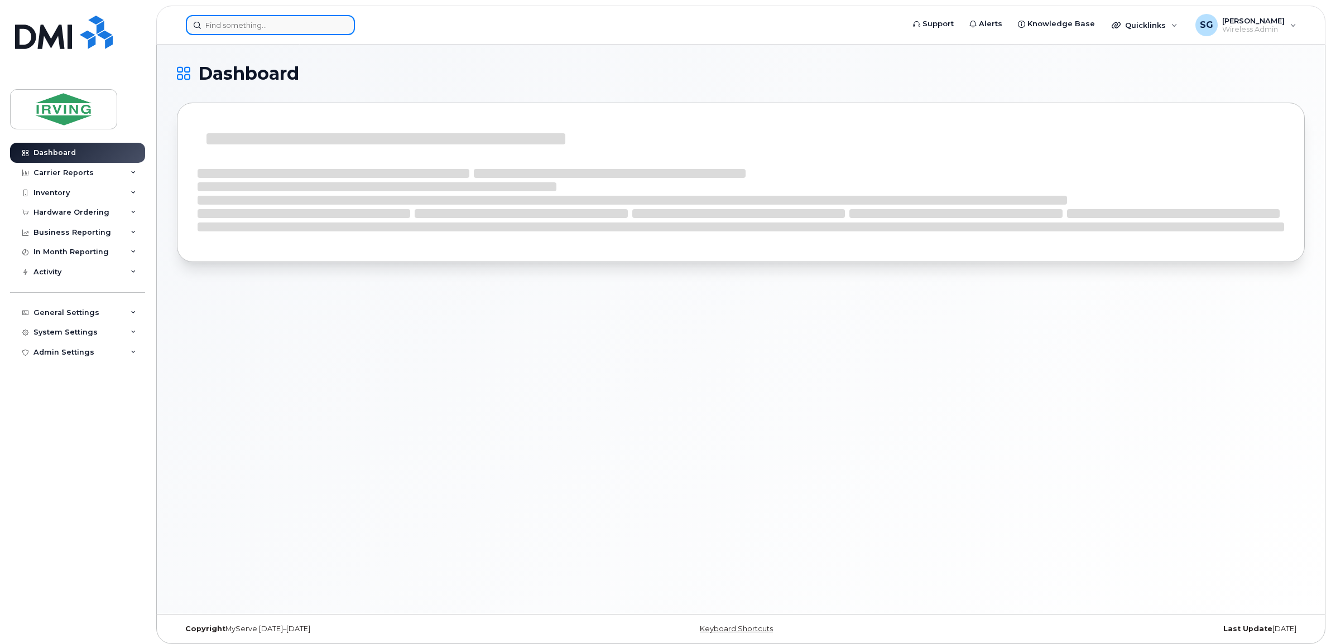
click at [247, 30] on input at bounding box center [270, 25] width 169 height 20
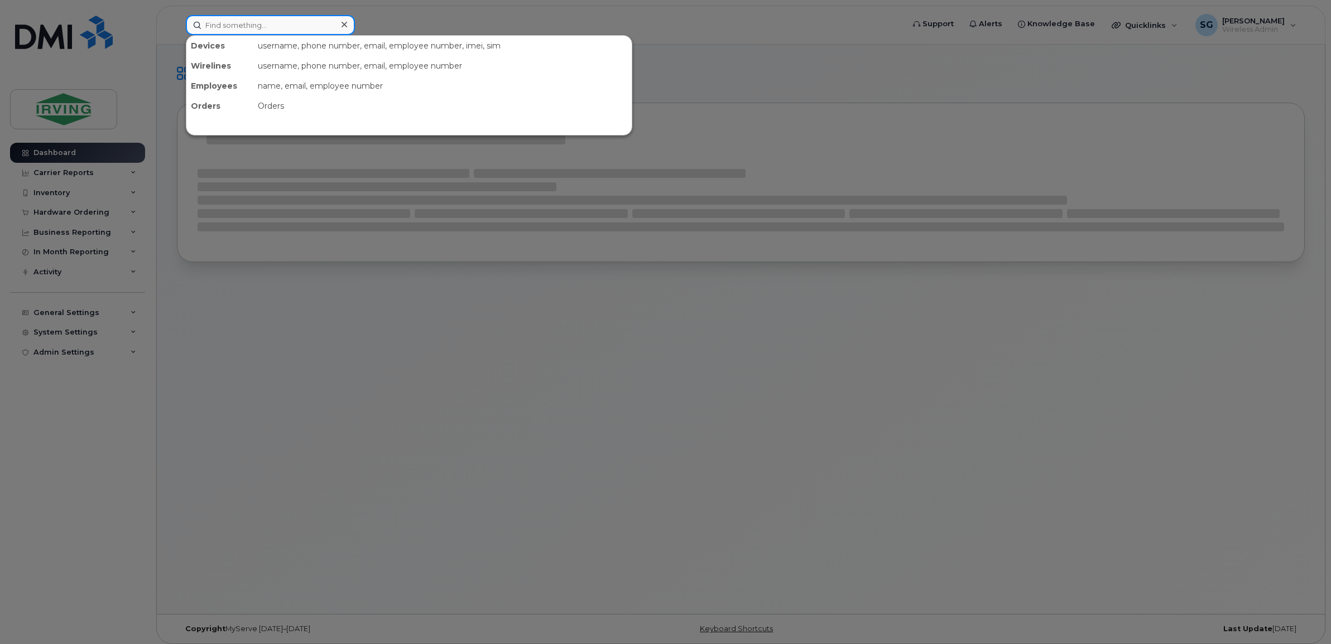
paste input "5068520680"
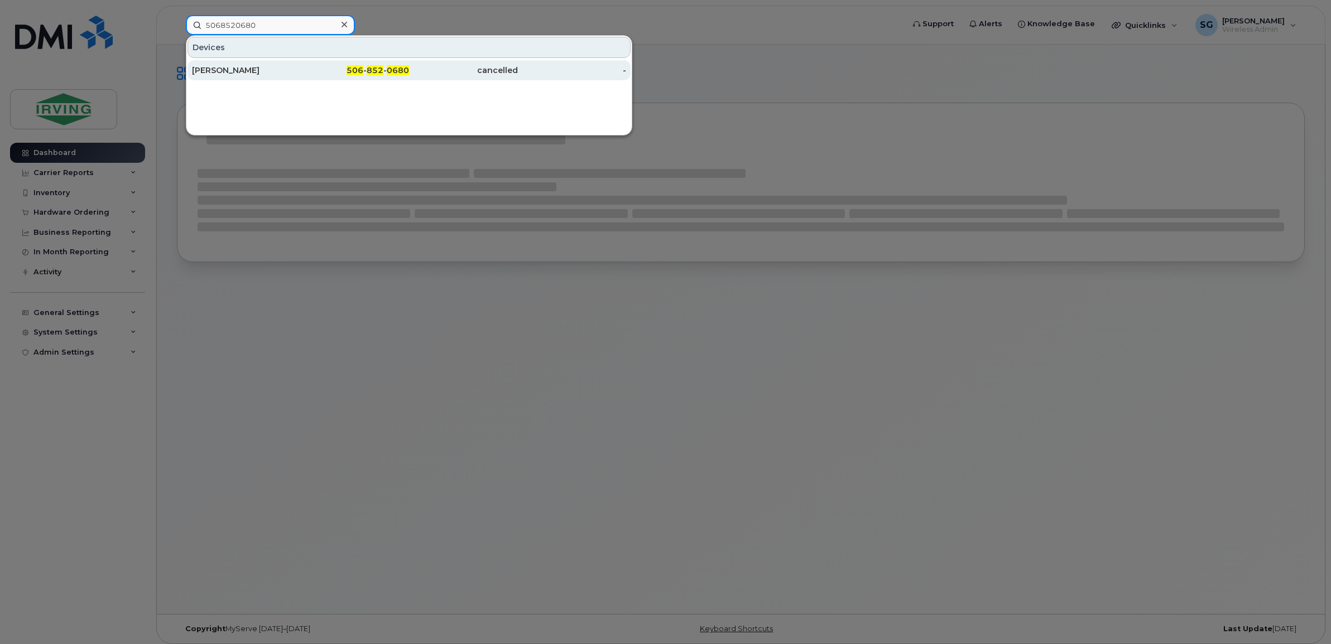
type input "5068520680"
click at [247, 65] on div "Rj Irving" at bounding box center [246, 70] width 109 height 11
